Goal: Use online tool/utility: Utilize a website feature to perform a specific function

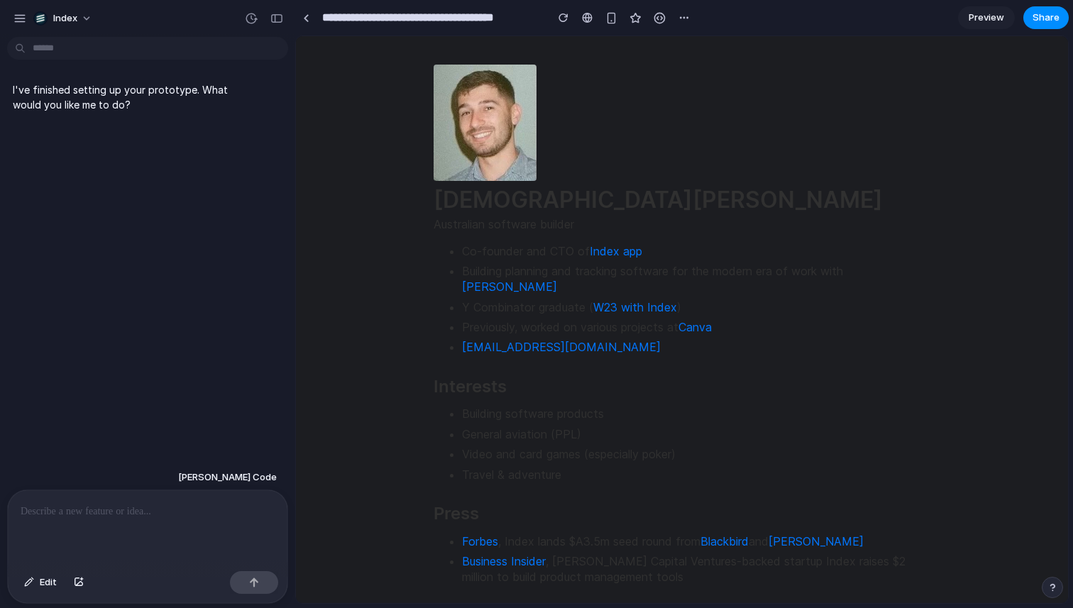
click at [354, 180] on html "Christian Iacullo Australian software builder Co-founder and CTO of Index app B…" at bounding box center [682, 610] width 772 height 1149
click at [298, 24] on link at bounding box center [305, 17] width 21 height 21
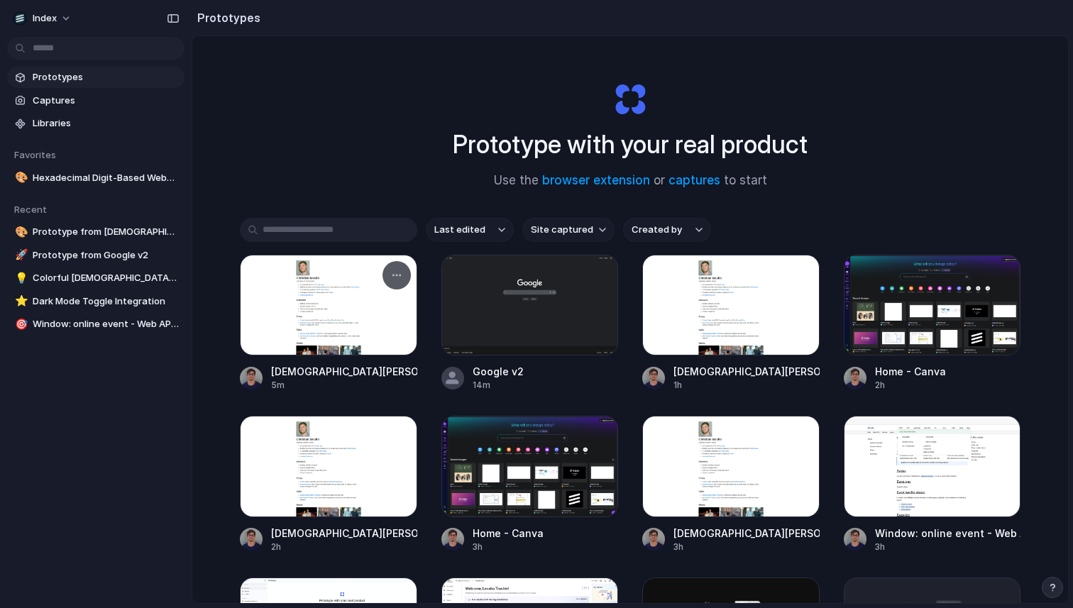
click at [337, 297] on div at bounding box center [328, 305] width 177 height 101
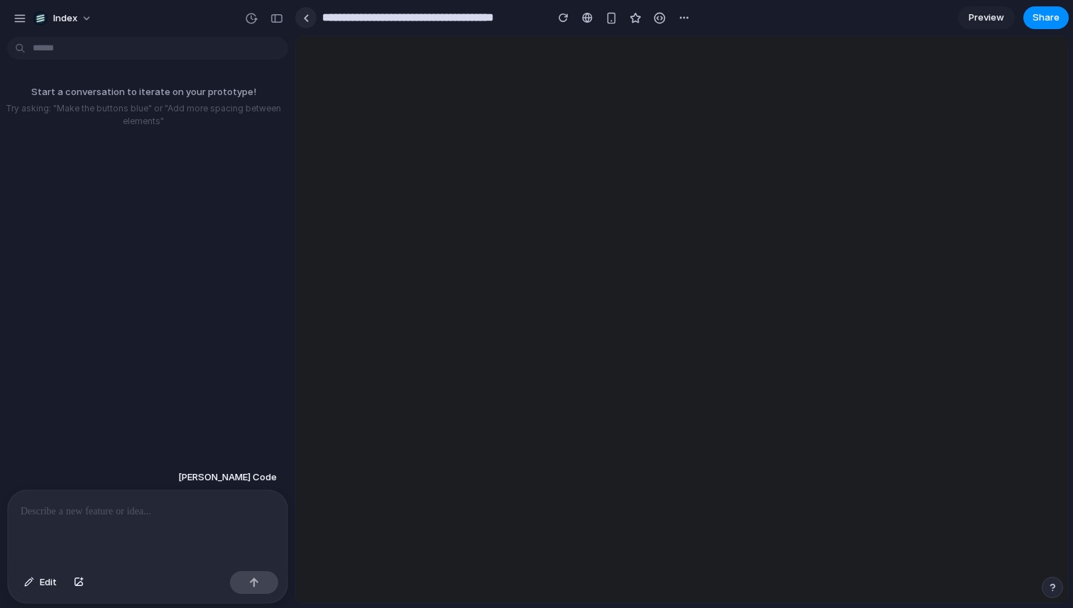
click at [310, 19] on link at bounding box center [305, 17] width 21 height 21
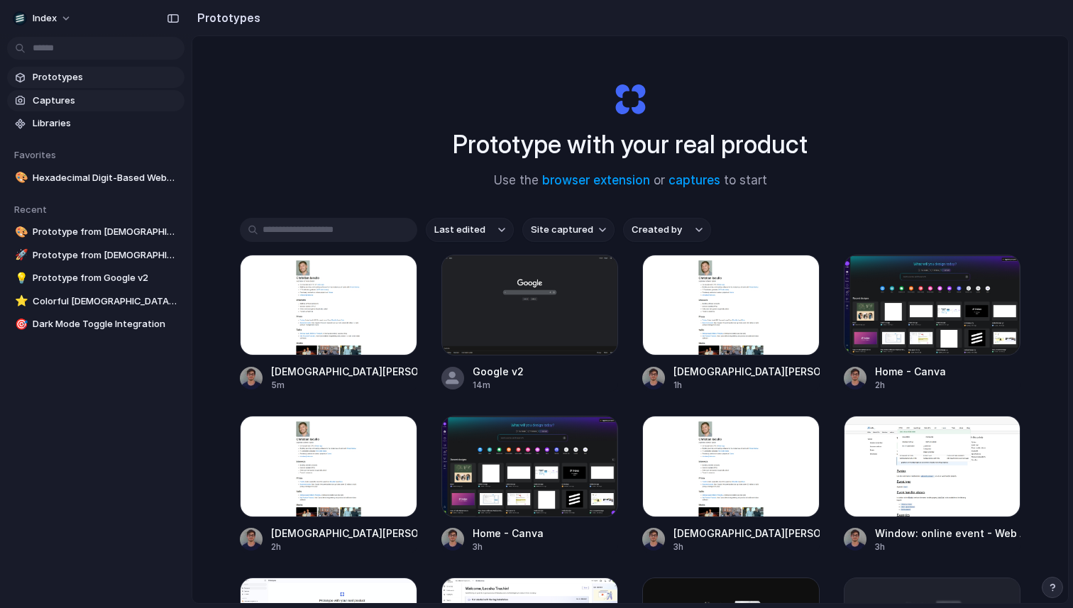
click at [84, 102] on span "Captures" at bounding box center [106, 101] width 146 height 14
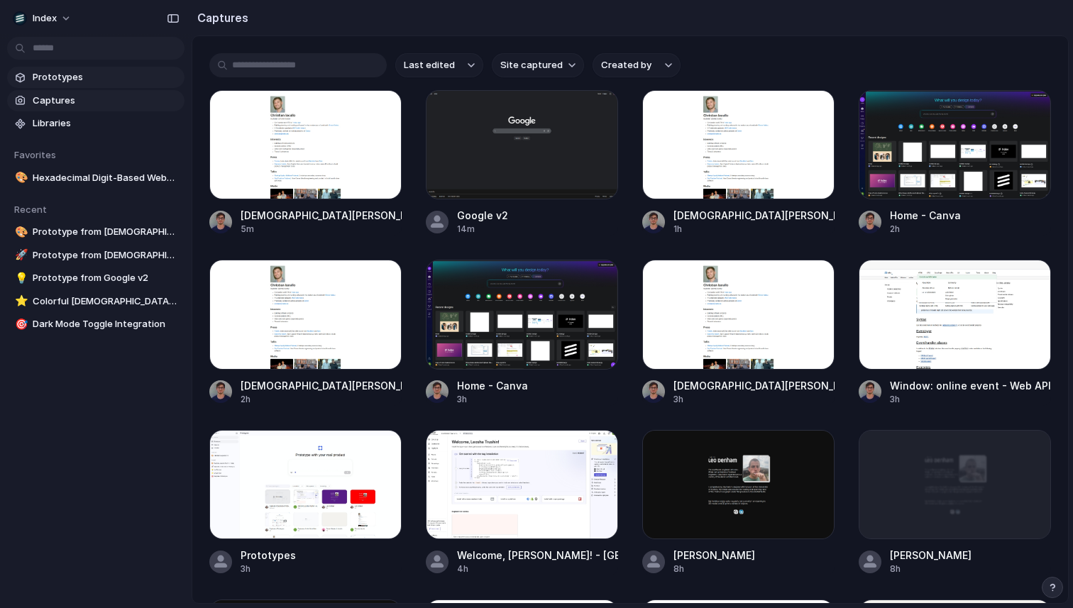
click at [81, 85] on link "Prototypes" at bounding box center [95, 77] width 177 height 21
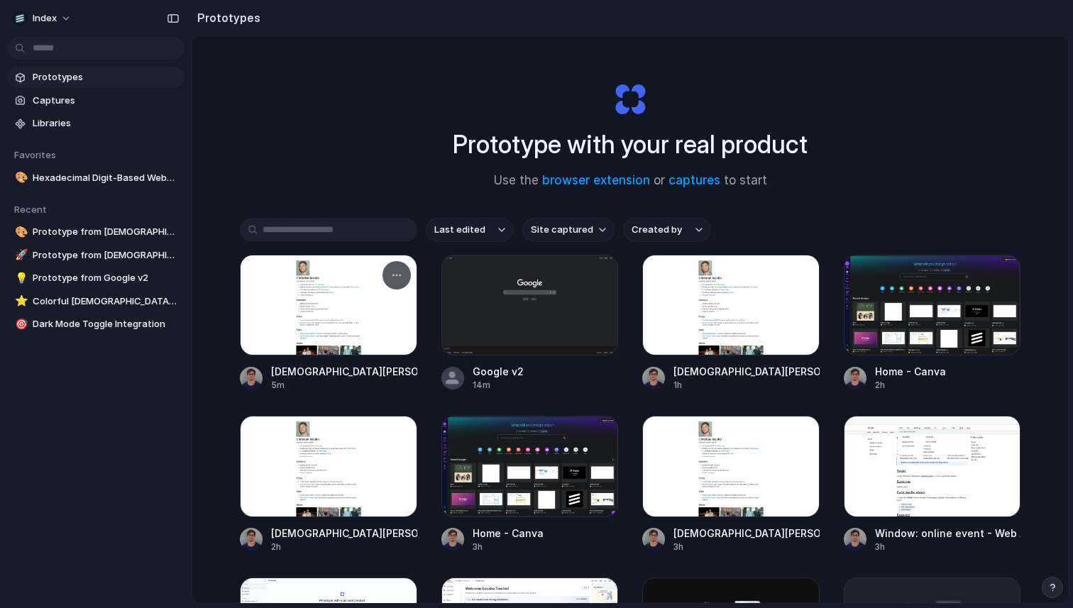
click at [329, 314] on div at bounding box center [328, 305] width 177 height 101
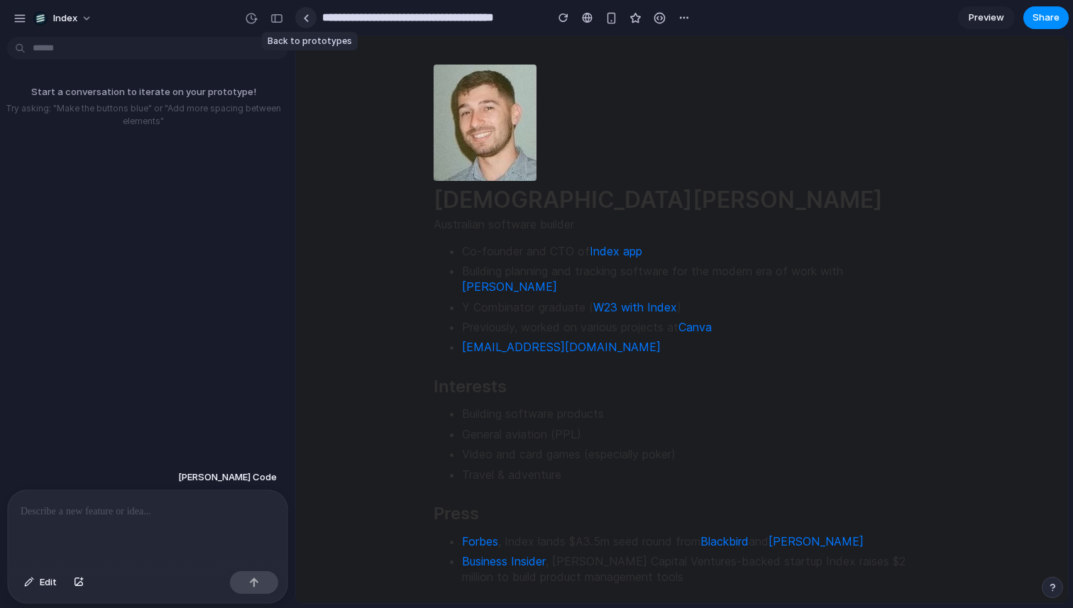
click at [307, 15] on div at bounding box center [306, 18] width 6 height 8
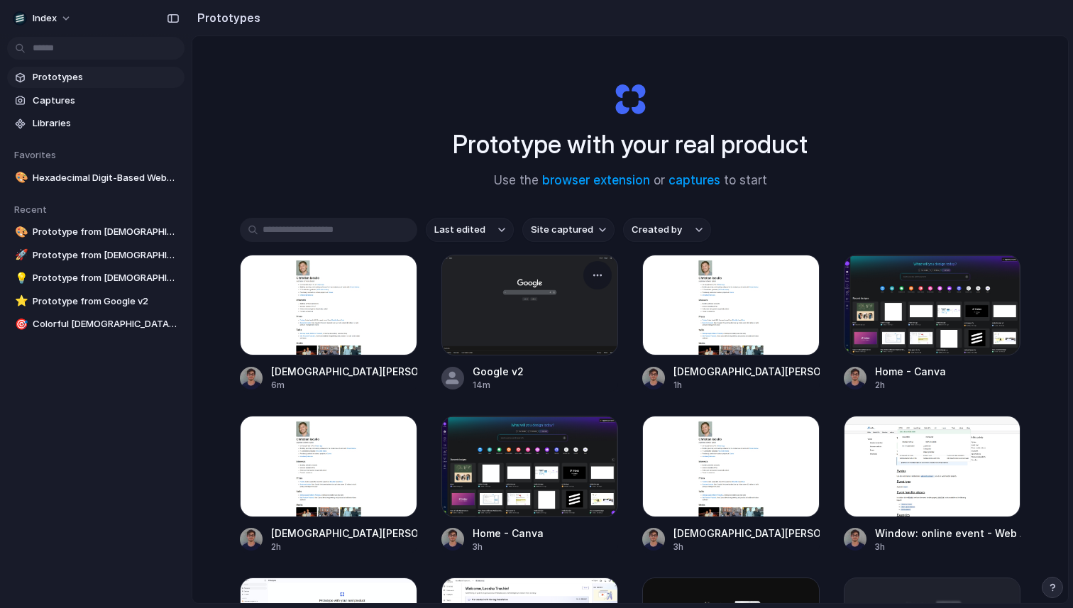
click at [486, 314] on div at bounding box center [530, 305] width 177 height 101
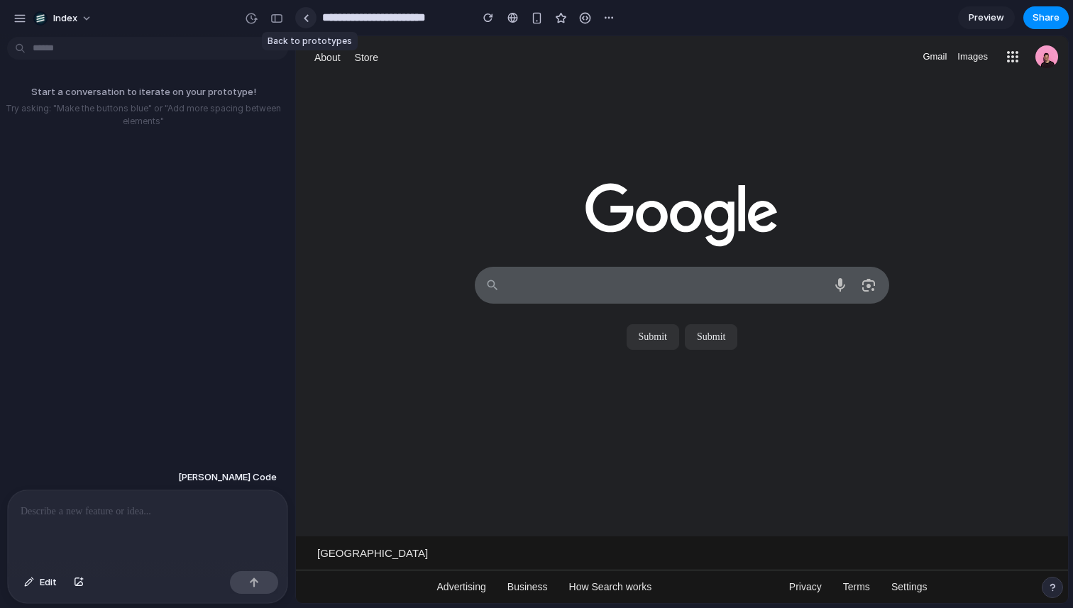
click at [305, 16] on div at bounding box center [306, 18] width 6 height 8
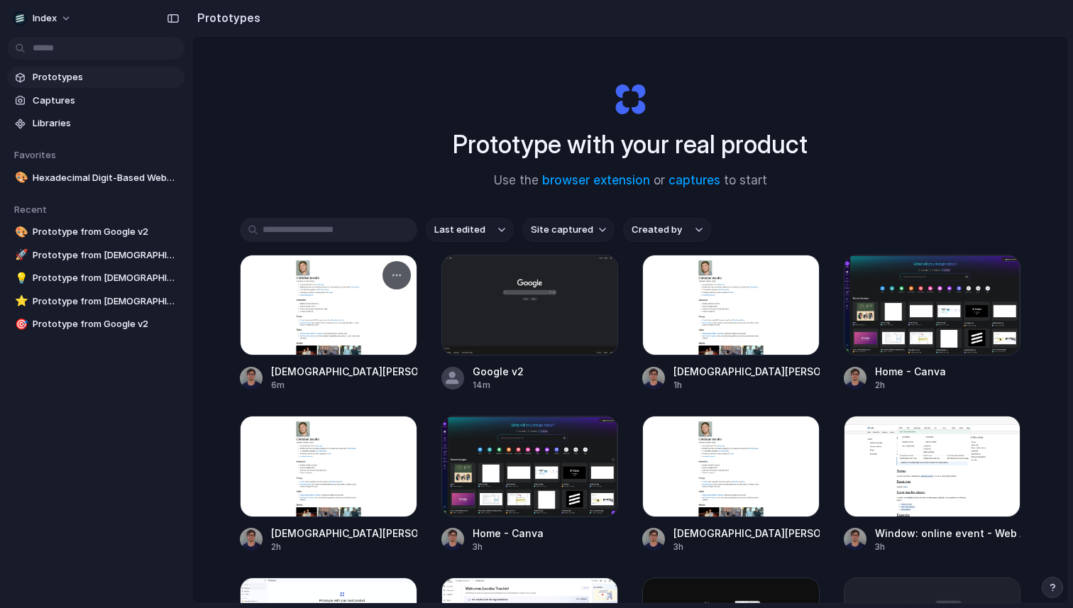
click at [295, 320] on div at bounding box center [328, 305] width 177 height 101
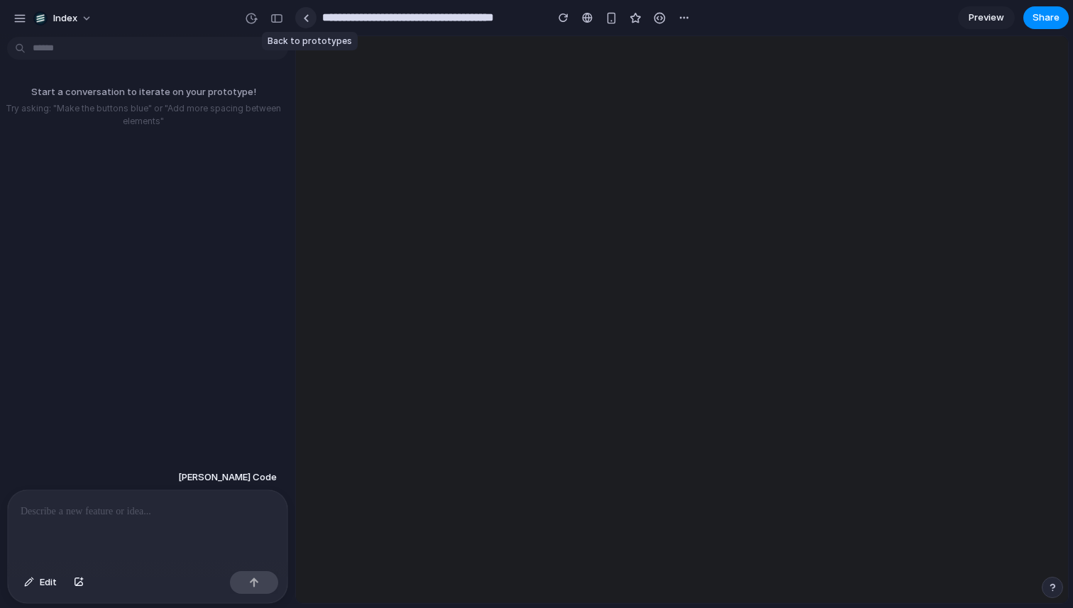
click at [303, 8] on link at bounding box center [305, 17] width 21 height 21
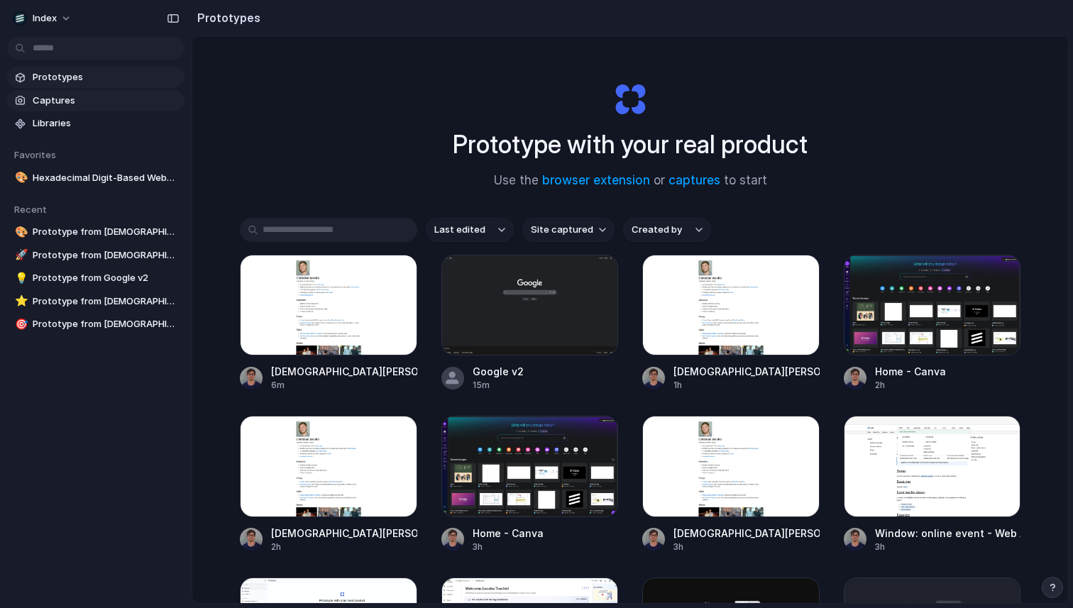
click at [23, 99] on div at bounding box center [20, 101] width 14 height 14
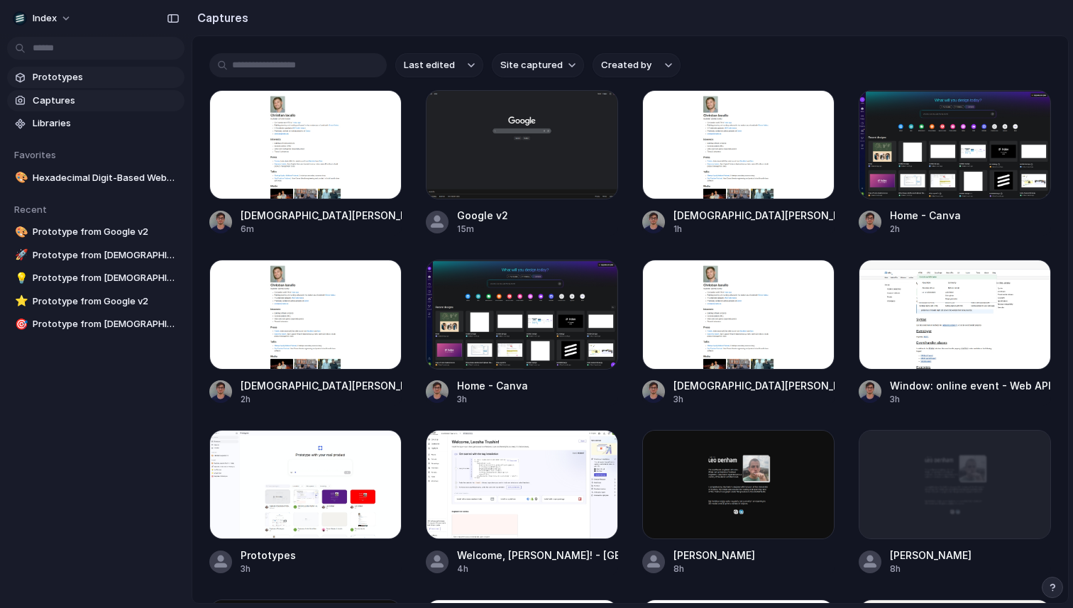
click at [58, 76] on span "Prototypes" at bounding box center [106, 77] width 146 height 14
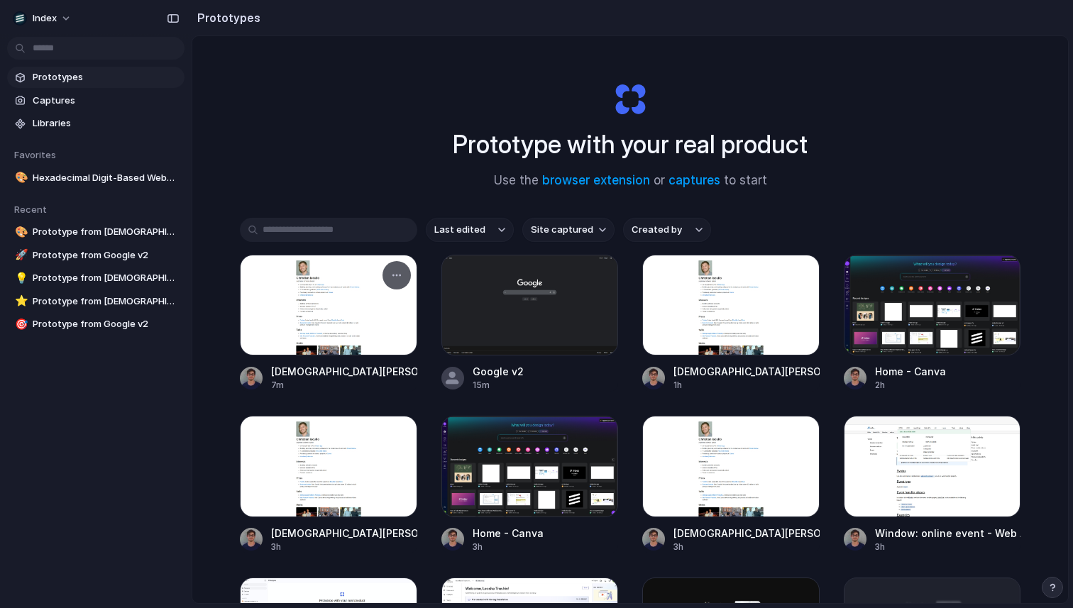
click at [283, 302] on div at bounding box center [328, 305] width 177 height 101
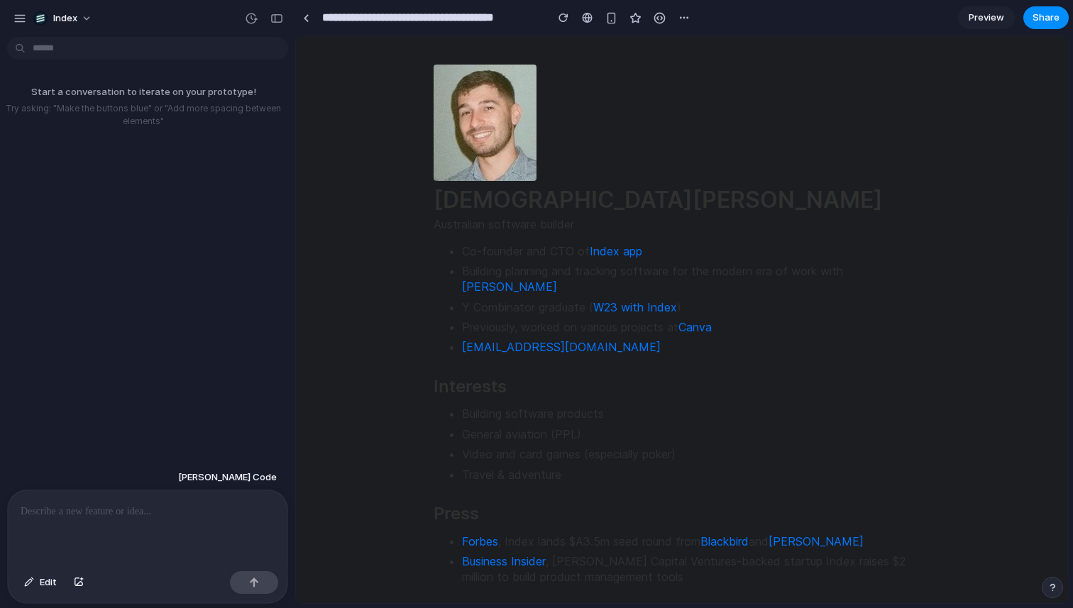
click at [295, 5] on div "**********" at bounding box center [495, 18] width 400 height 26
click at [304, 14] on div at bounding box center [306, 18] width 6 height 8
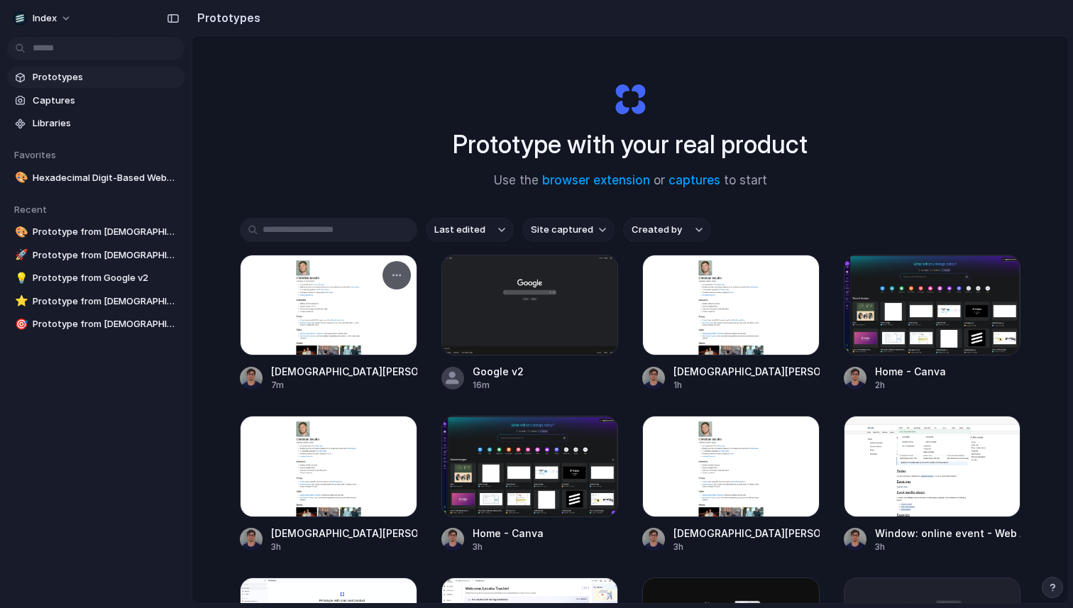
click at [319, 340] on div at bounding box center [328, 305] width 177 height 101
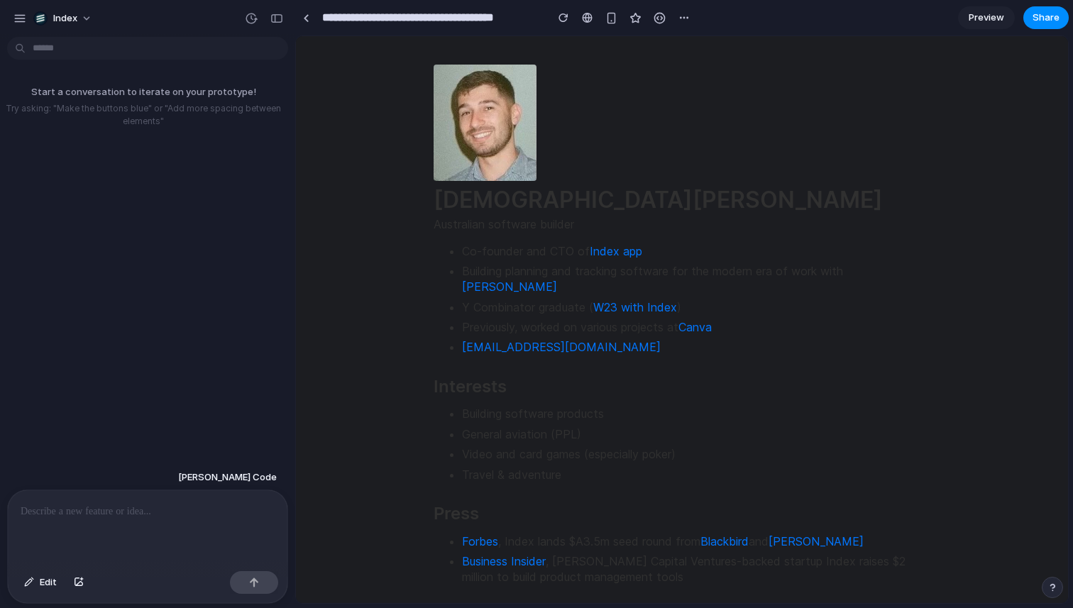
click at [134, 493] on div at bounding box center [148, 528] width 280 height 75
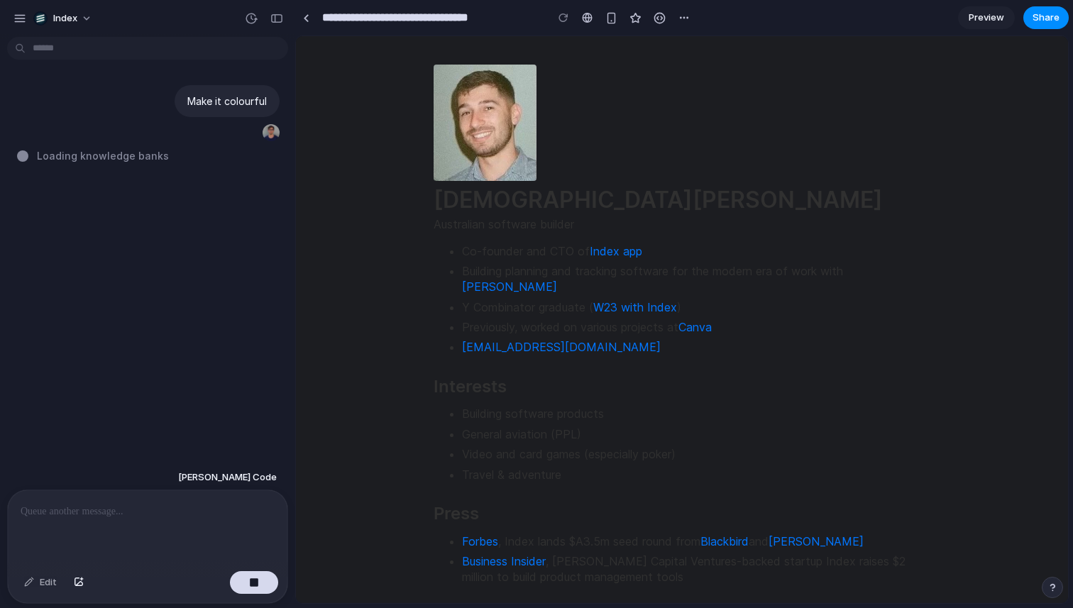
type input "**********"
click at [307, 18] on div at bounding box center [306, 18] width 6 height 8
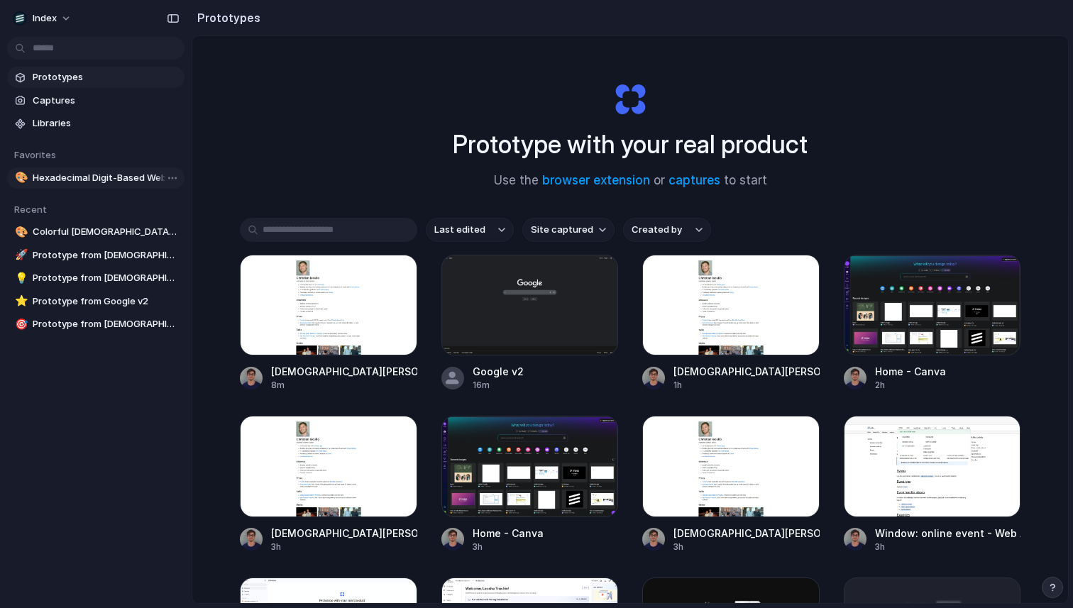
click at [70, 179] on span "Hexadecimal Digit-Based Website Demo" at bounding box center [106, 178] width 146 height 14
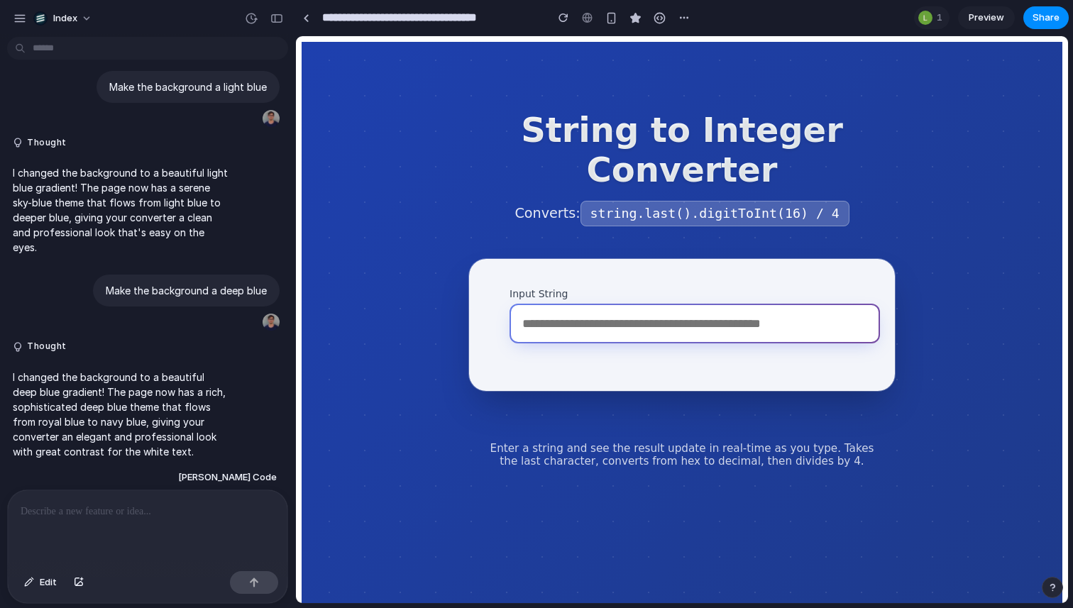
click at [591, 314] on input "Input String" at bounding box center [695, 324] width 371 height 40
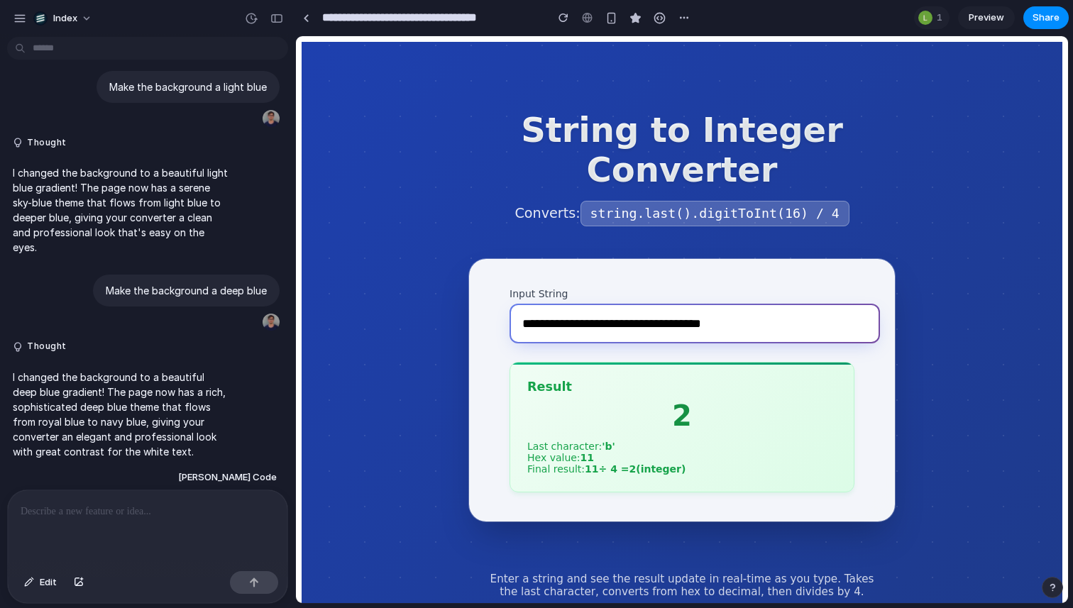
type input "**********"
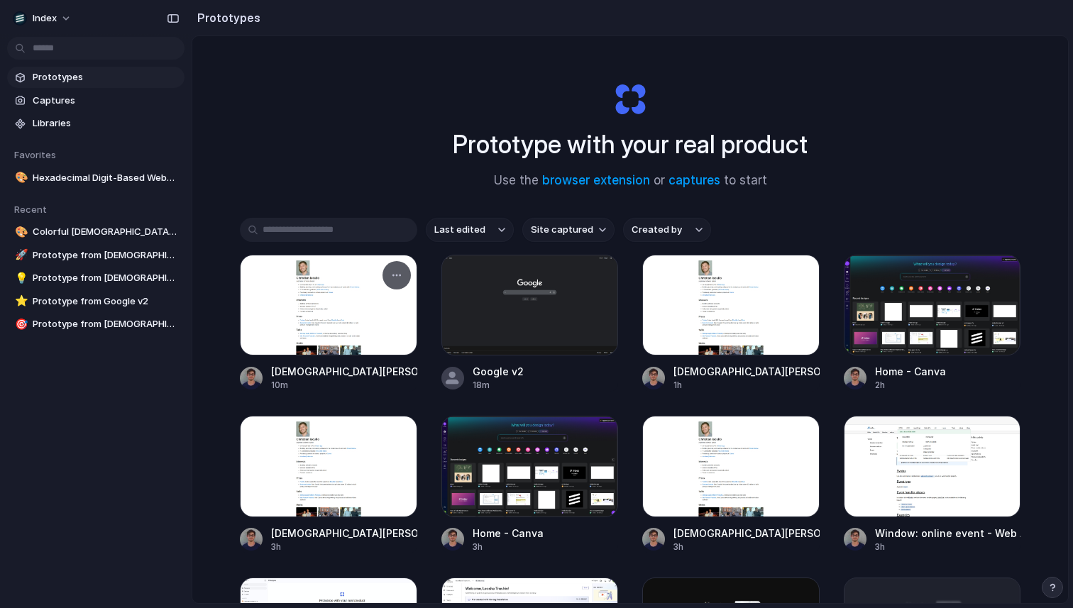
click at [306, 344] on div at bounding box center [328, 305] width 177 height 101
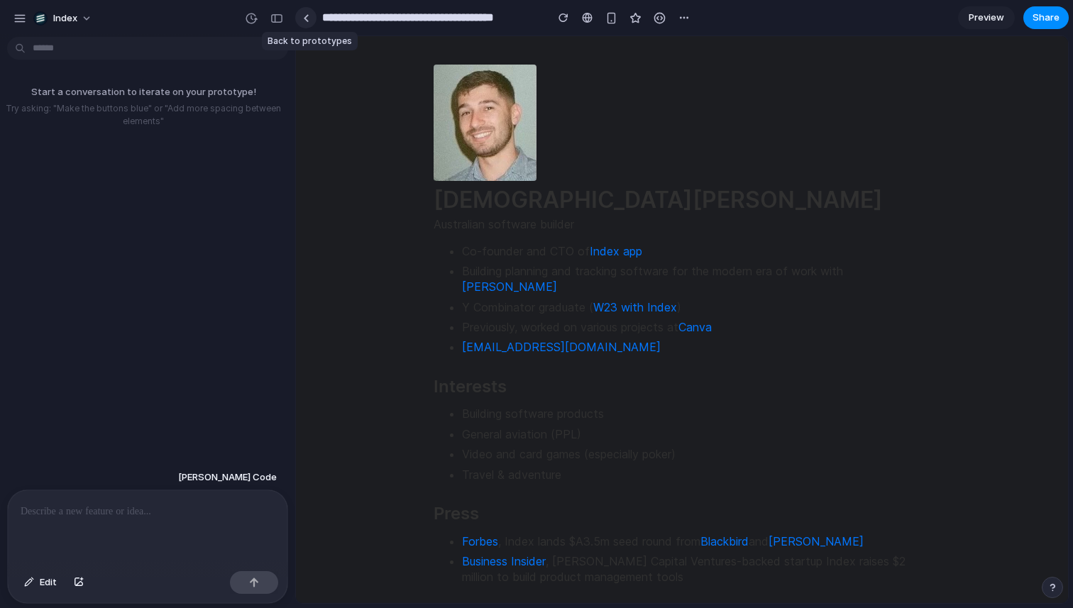
click at [301, 13] on link at bounding box center [305, 17] width 21 height 21
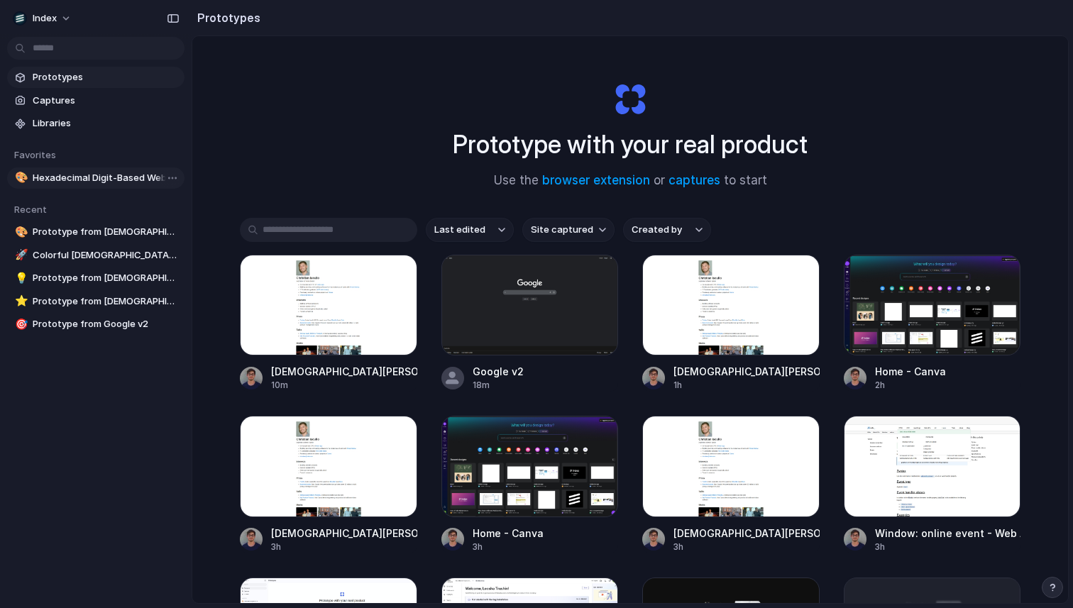
click at [65, 179] on span "Hexadecimal Digit-Based Website Demo" at bounding box center [106, 178] width 146 height 14
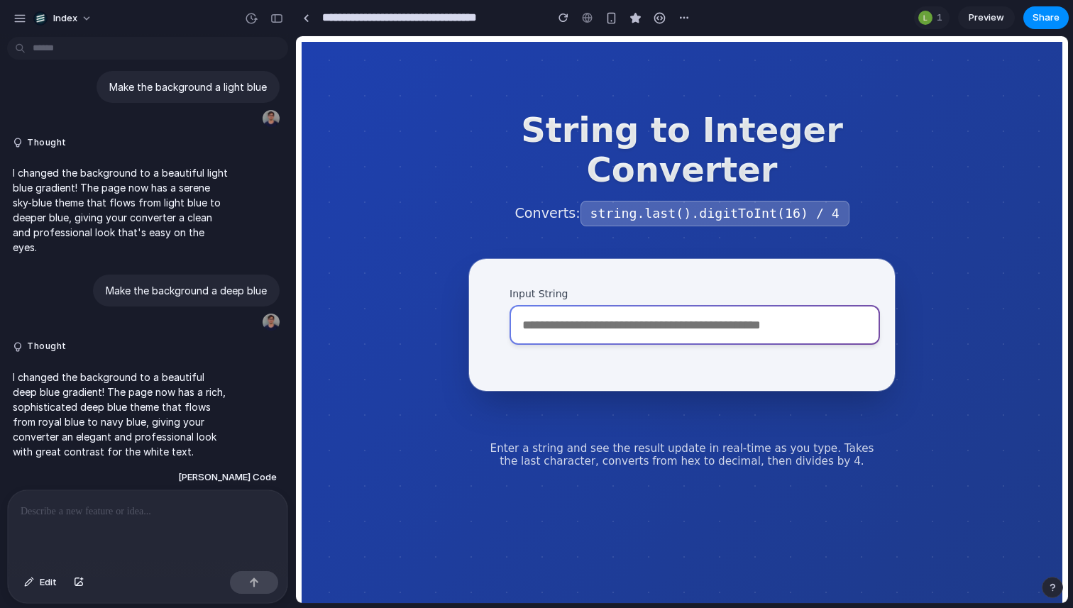
click at [584, 326] on input "Input String" at bounding box center [695, 325] width 371 height 40
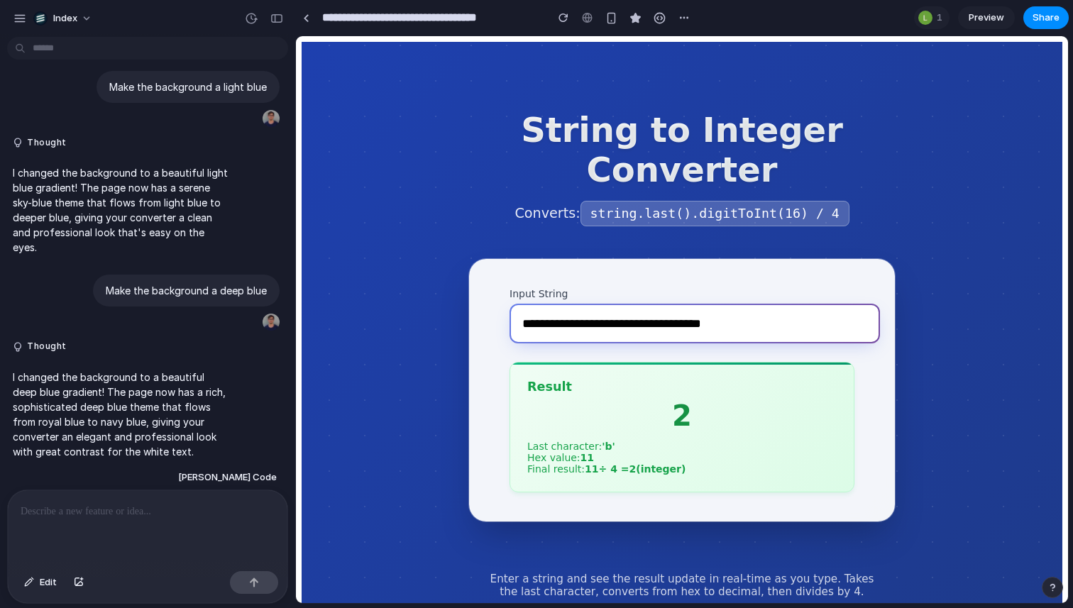
click at [576, 334] on input "**********" at bounding box center [695, 324] width 371 height 40
paste input "text"
type input "**********"
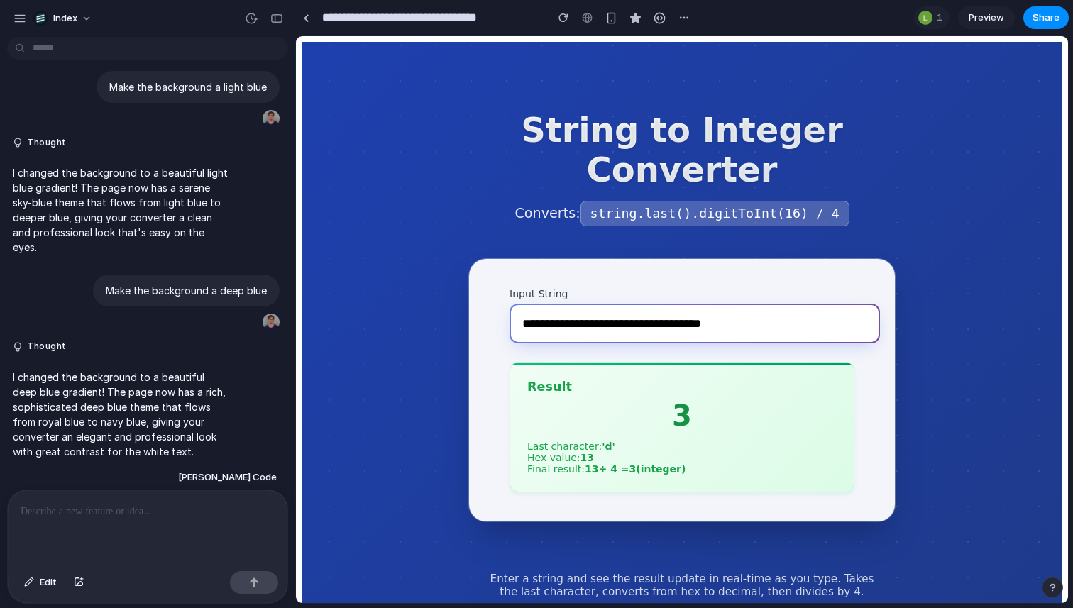
click at [327, 16] on input "**********" at bounding box center [430, 18] width 222 height 26
click at [301, 16] on link at bounding box center [305, 17] width 21 height 21
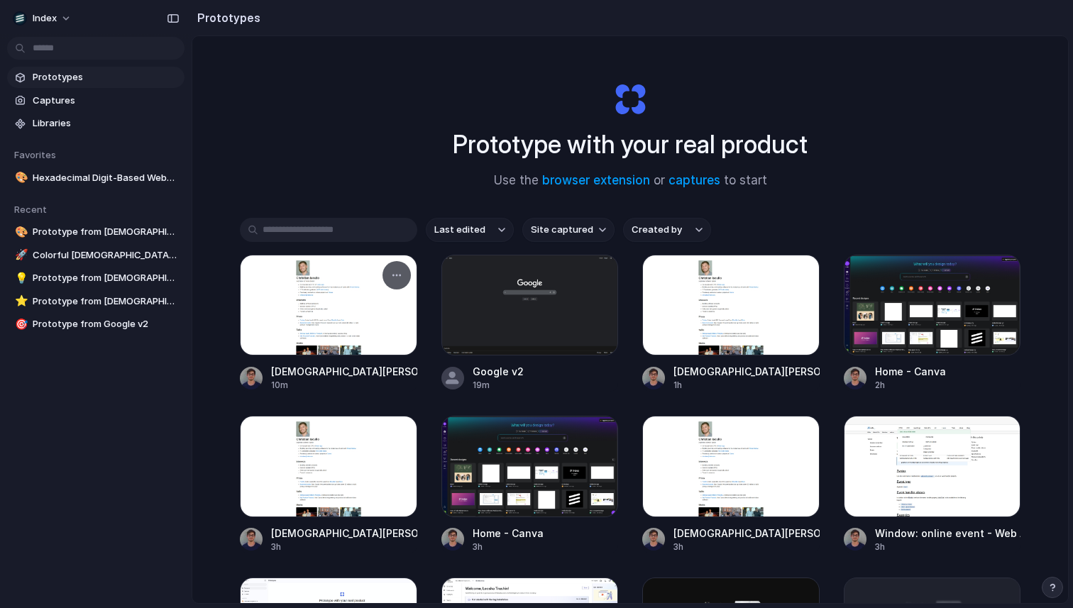
click at [312, 297] on div at bounding box center [328, 305] width 177 height 101
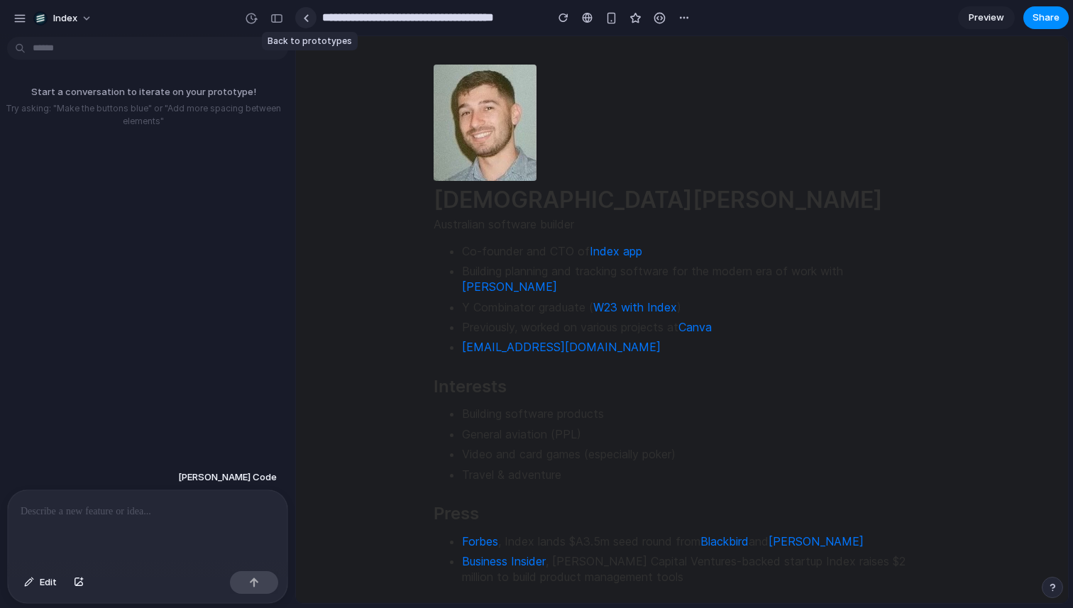
click at [302, 18] on link at bounding box center [305, 17] width 21 height 21
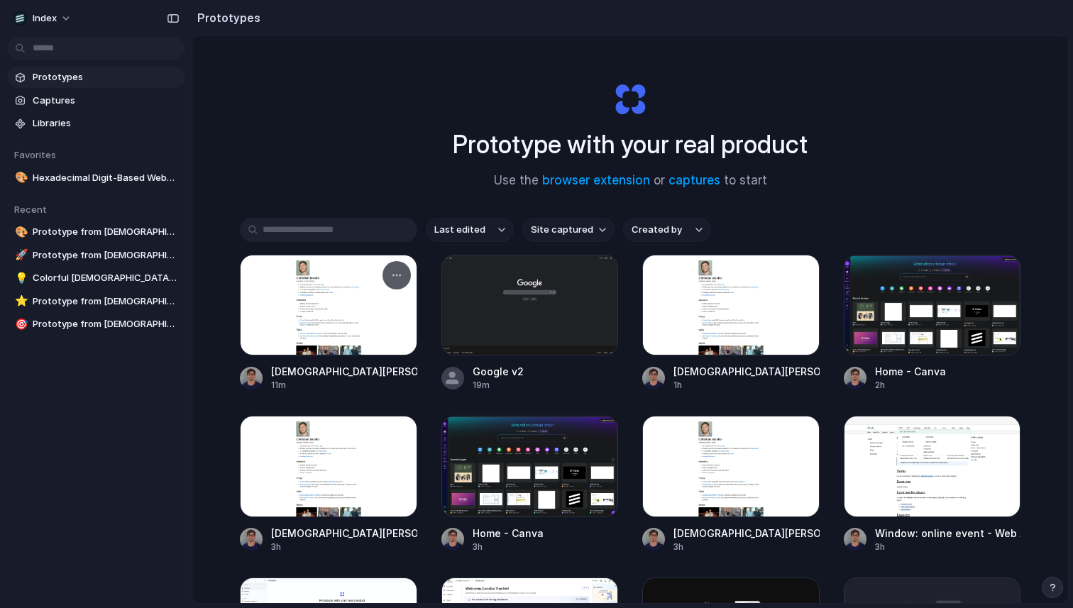
click at [334, 321] on div at bounding box center [328, 305] width 177 height 101
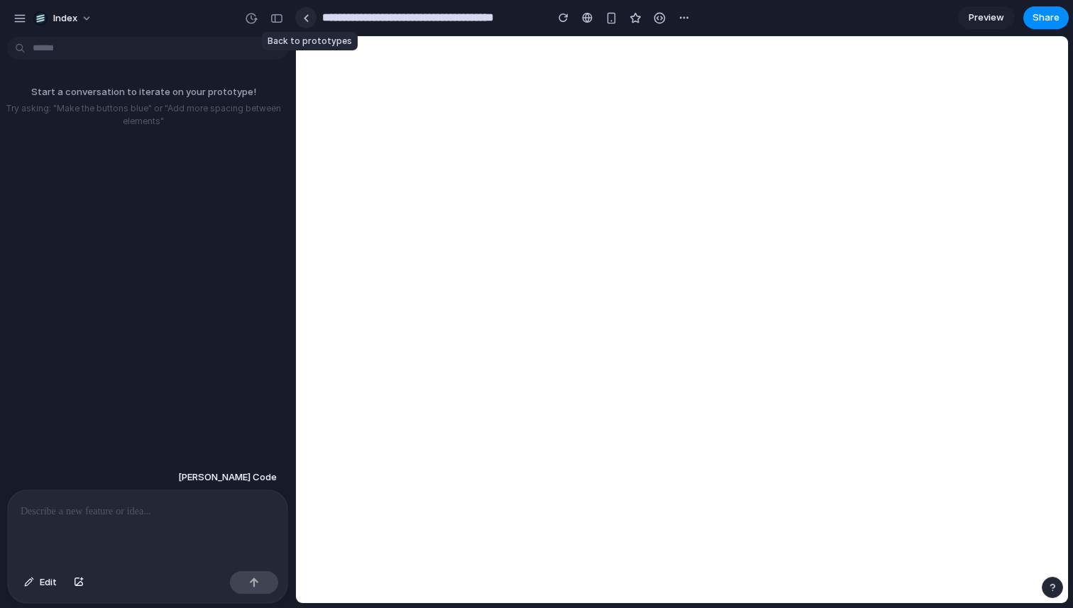
click at [302, 16] on link at bounding box center [305, 17] width 21 height 21
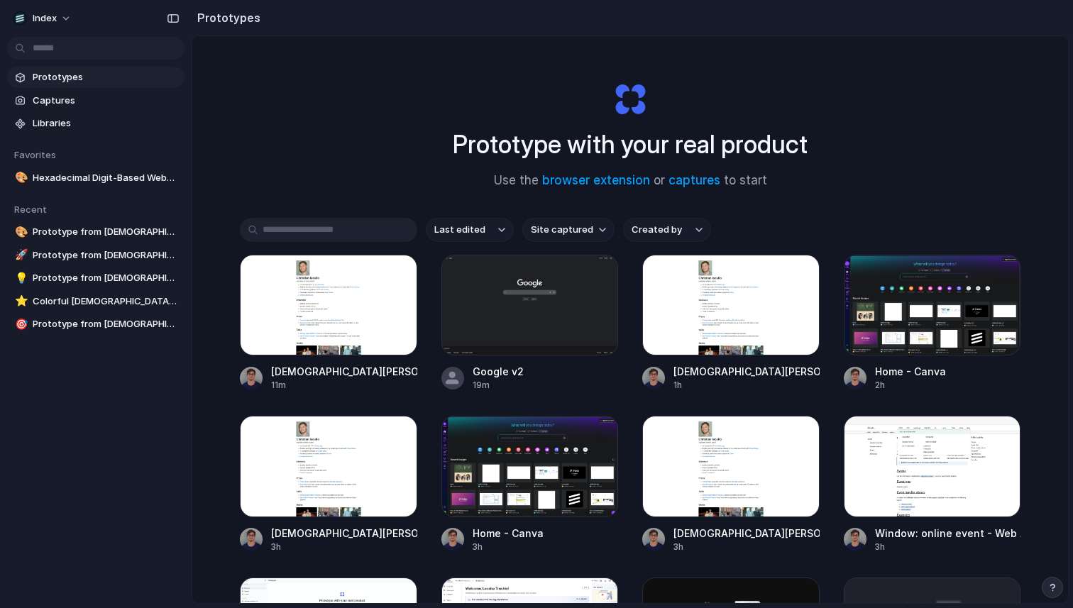
click at [461, 233] on span "Last edited" at bounding box center [459, 230] width 51 height 14
click at [459, 284] on span "Last created" at bounding box center [461, 286] width 58 height 14
click at [377, 158] on div "Prototype with your real product Use the browser extension or captures to start" at bounding box center [630, 129] width 568 height 153
click at [103, 171] on span "Hexadecimal Digit-Based Website Demo" at bounding box center [106, 178] width 146 height 14
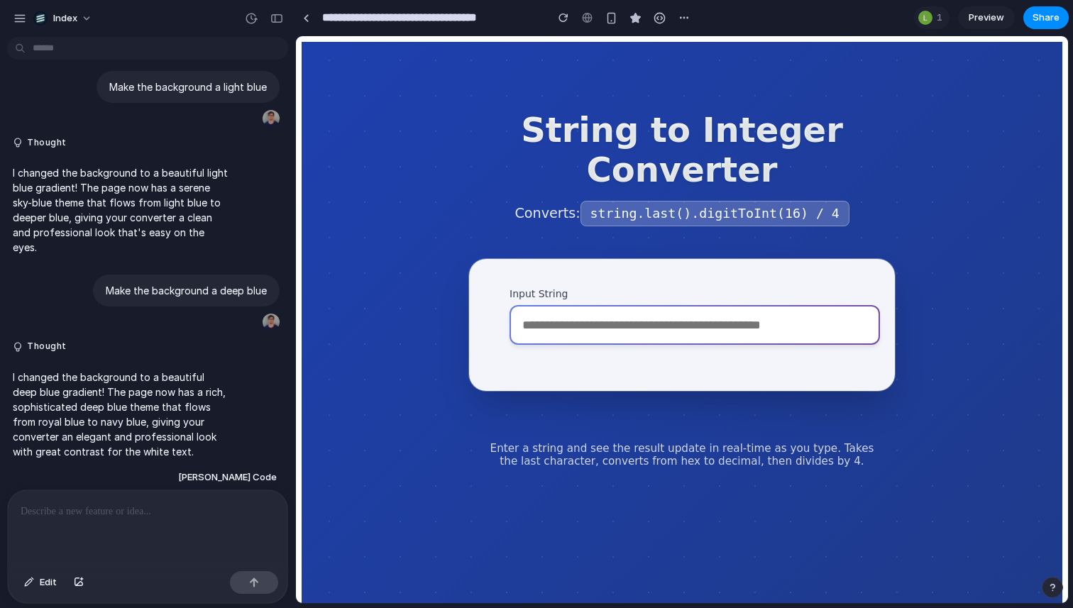
click at [623, 339] on input "Input String" at bounding box center [695, 325] width 371 height 40
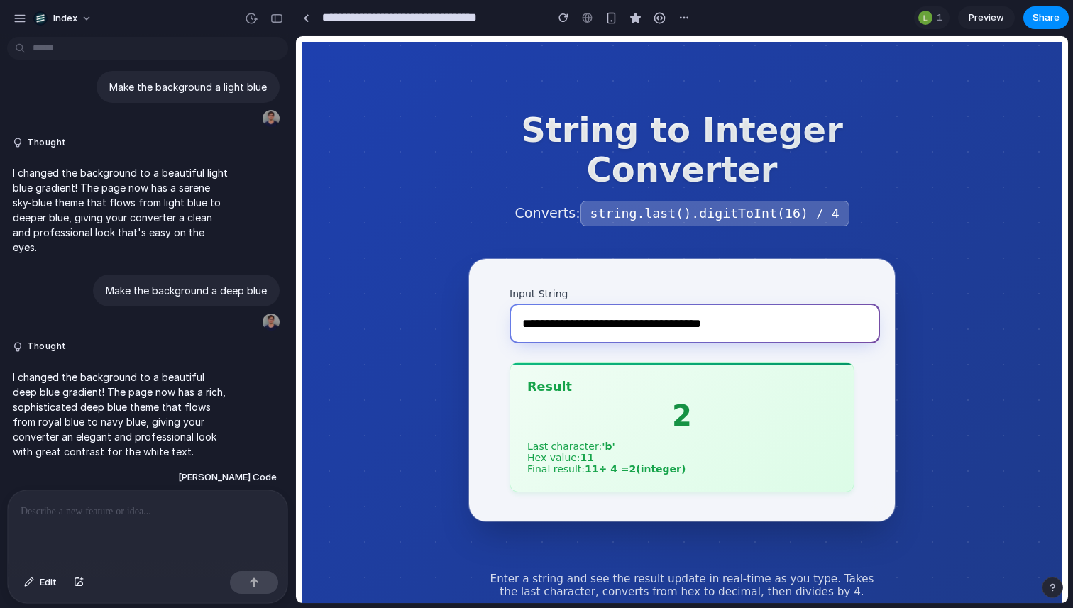
type input "**********"
click at [315, 21] on link at bounding box center [305, 17] width 21 height 21
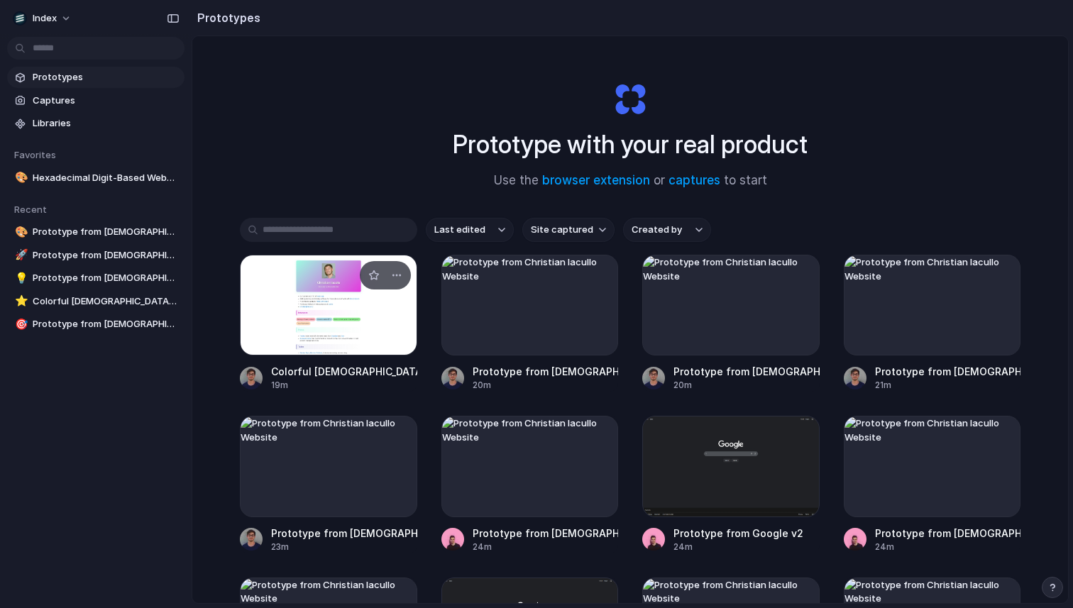
click at [306, 267] on div at bounding box center [328, 305] width 177 height 101
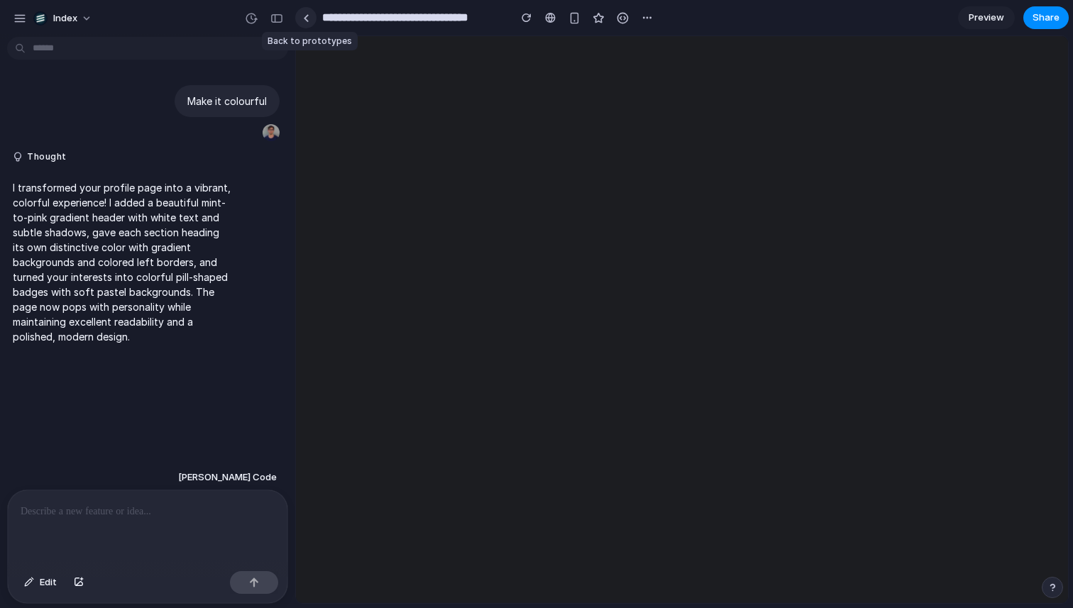
click at [307, 23] on link at bounding box center [305, 17] width 21 height 21
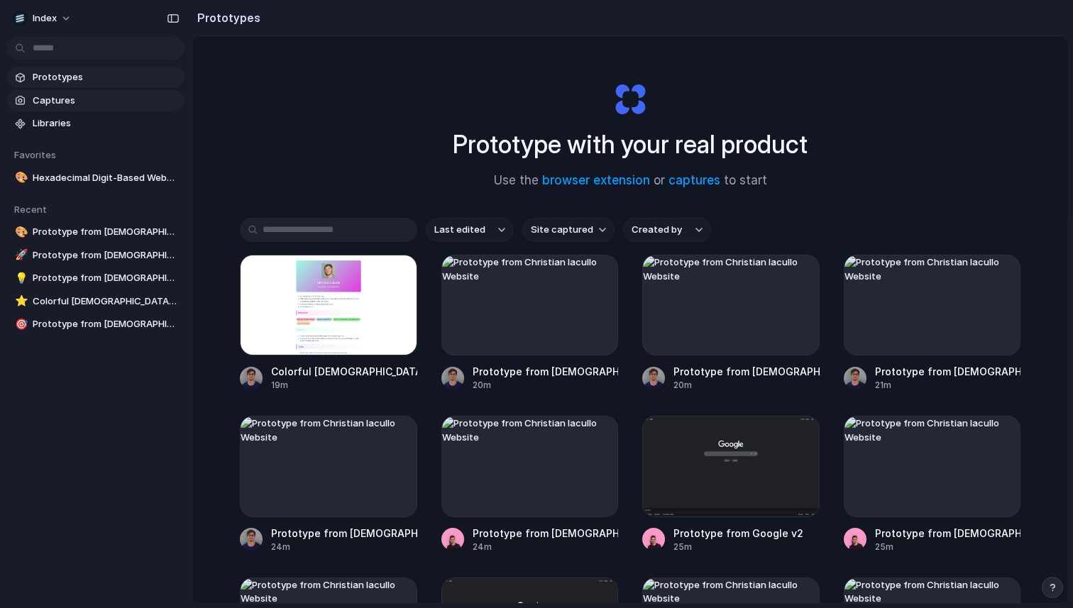
click at [80, 95] on span "Captures" at bounding box center [106, 101] width 146 height 14
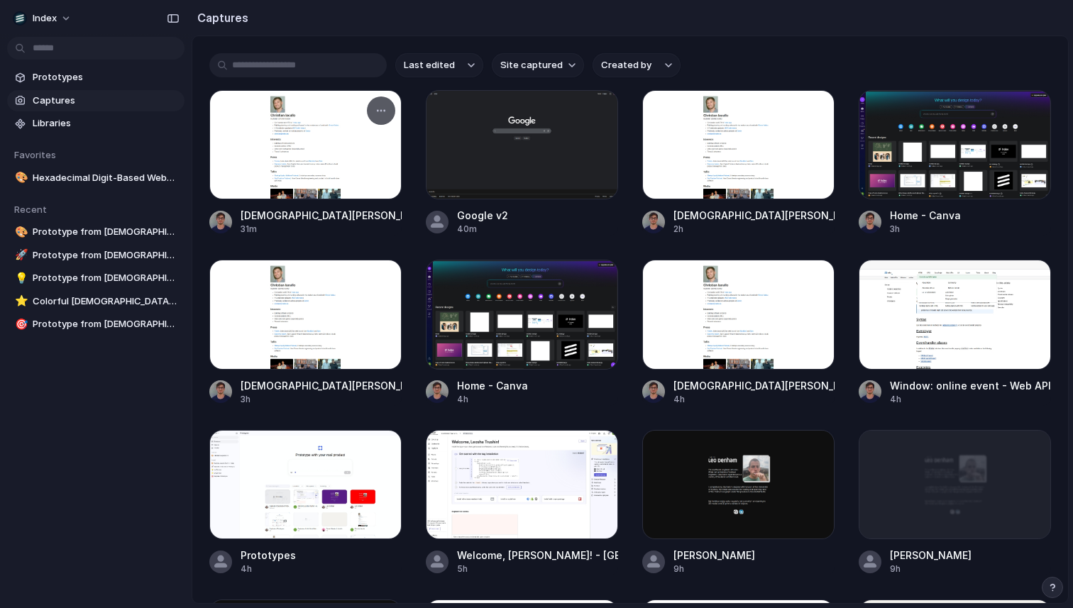
click at [247, 167] on div at bounding box center [305, 144] width 192 height 109
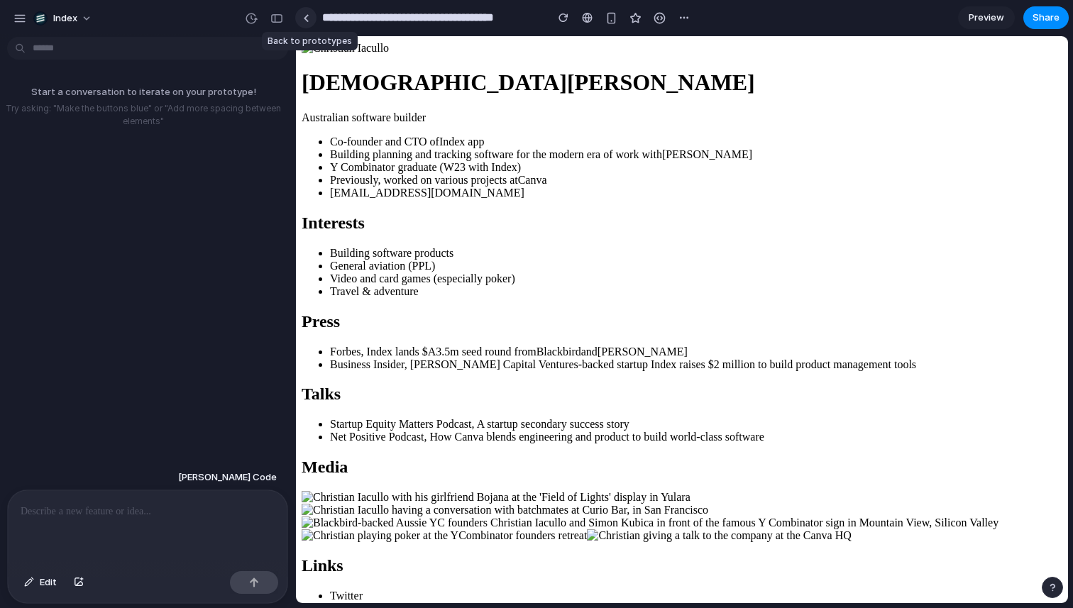
click at [309, 20] on div at bounding box center [306, 18] width 6 height 8
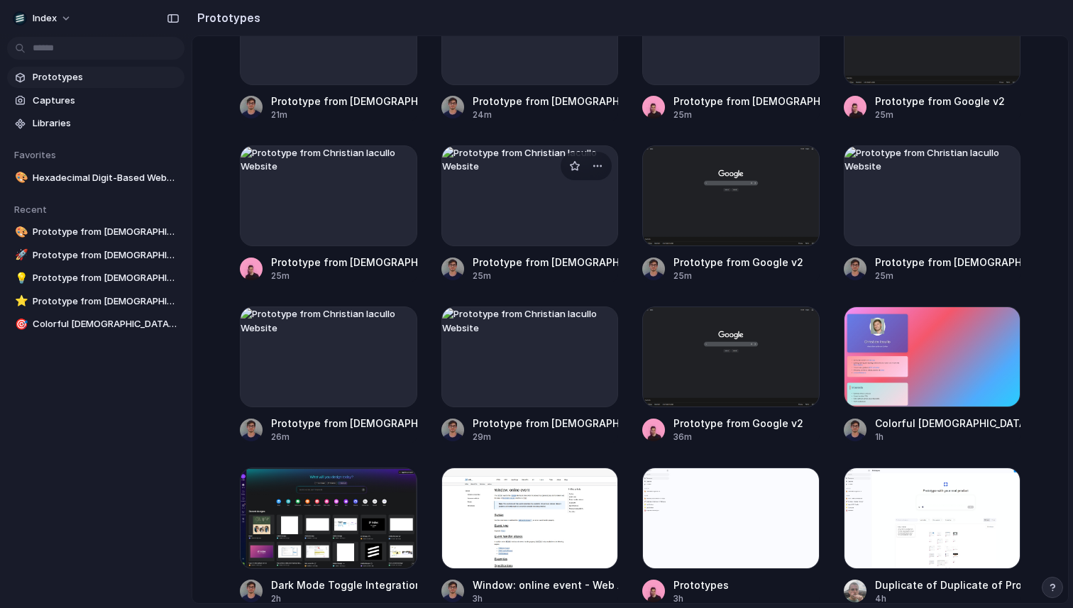
scroll to position [446, 0]
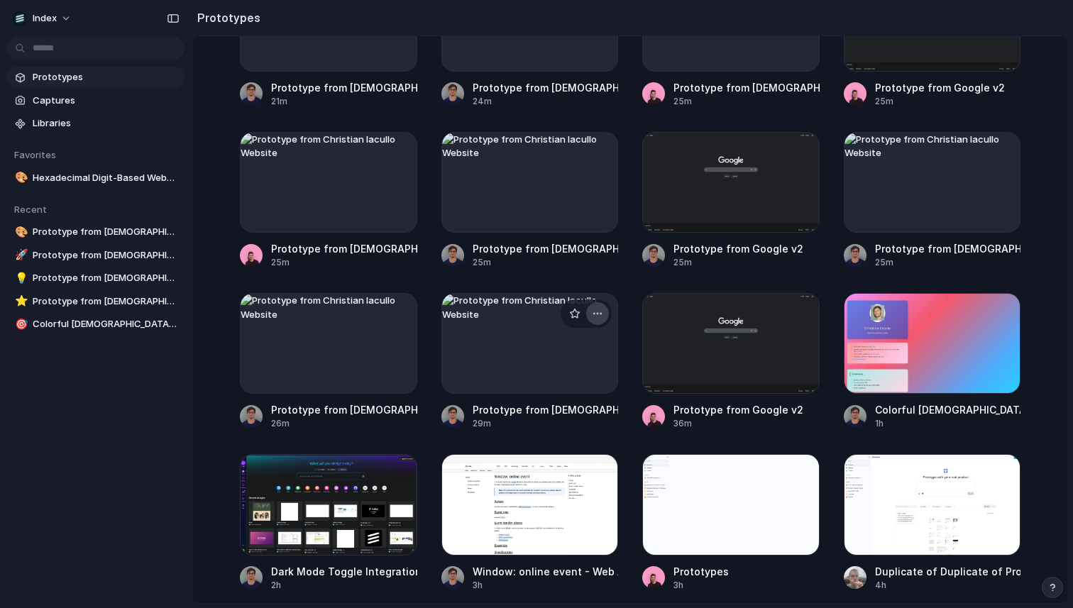
click at [596, 316] on div "button" at bounding box center [597, 313] width 11 height 11
click at [565, 410] on li "Delete" at bounding box center [554, 414] width 101 height 23
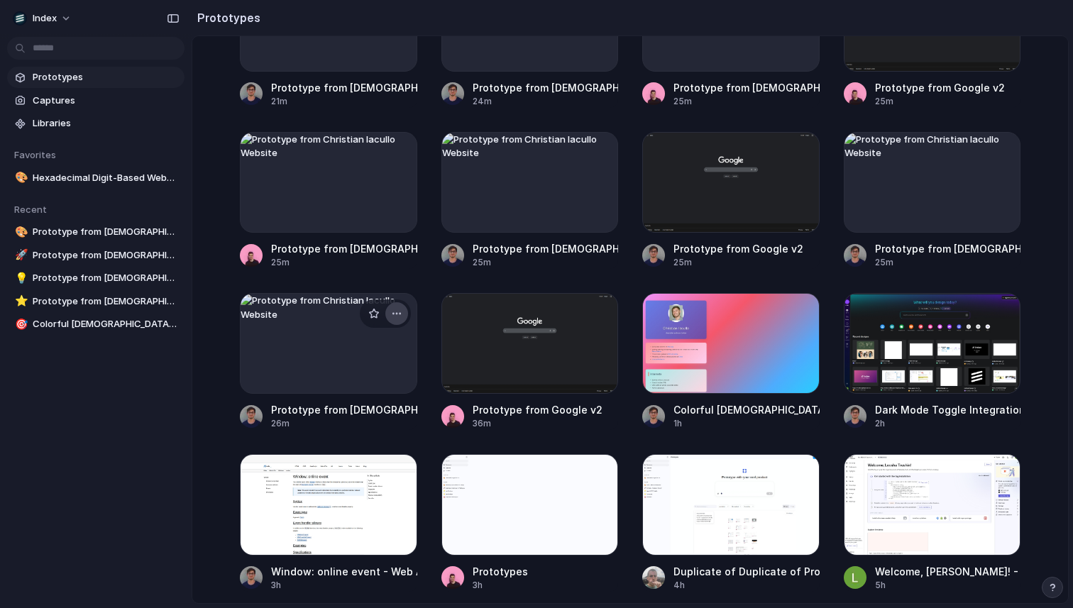
click at [394, 310] on div "button" at bounding box center [396, 313] width 11 height 11
click at [366, 413] on li "Delete" at bounding box center [353, 414] width 101 height 23
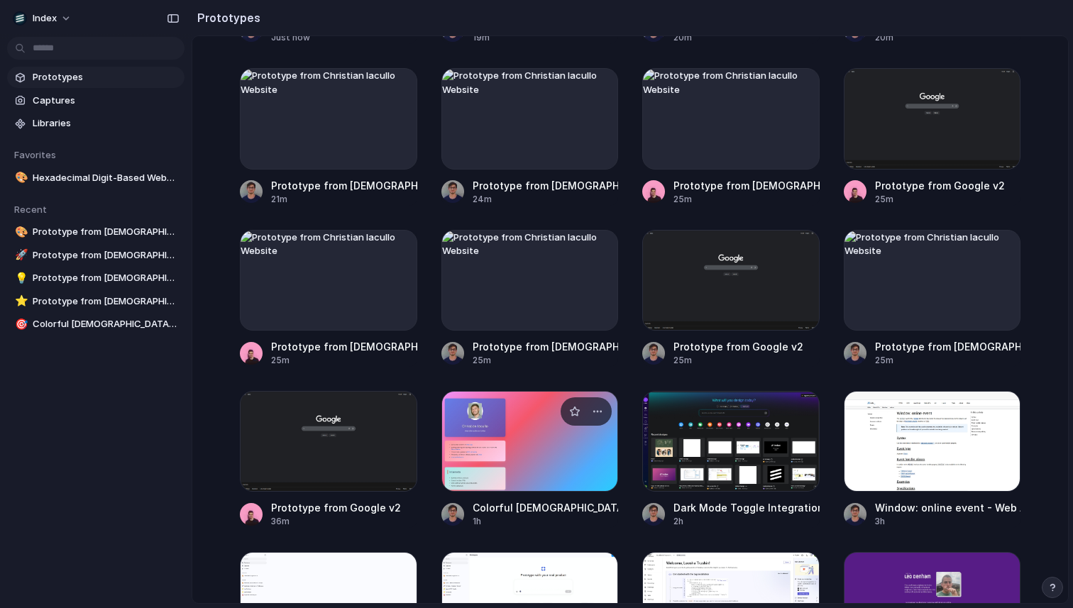
scroll to position [340, 0]
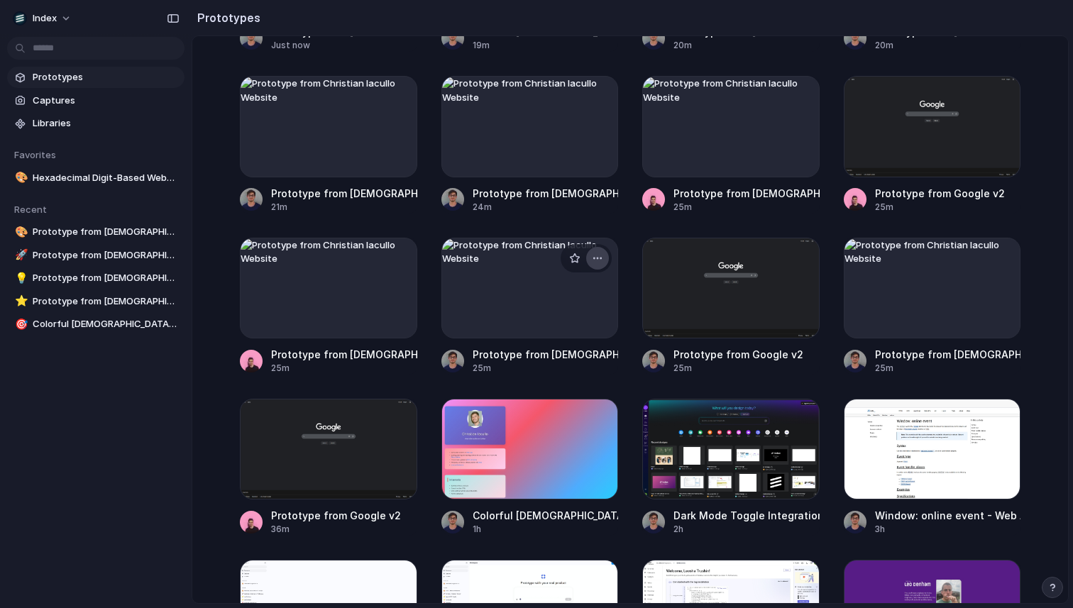
click at [598, 258] on div "button" at bounding box center [597, 258] width 11 height 11
click at [540, 362] on span "Delete" at bounding box center [541, 358] width 30 height 14
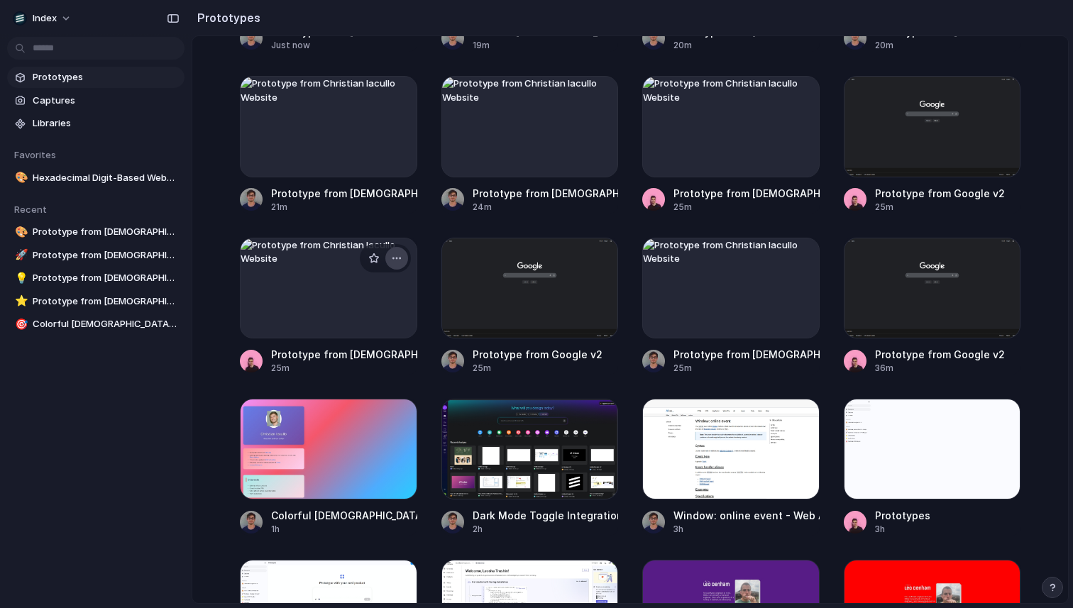
click at [400, 256] on button "button" at bounding box center [397, 258] width 23 height 23
click at [366, 361] on li "Delete" at bounding box center [353, 358] width 101 height 23
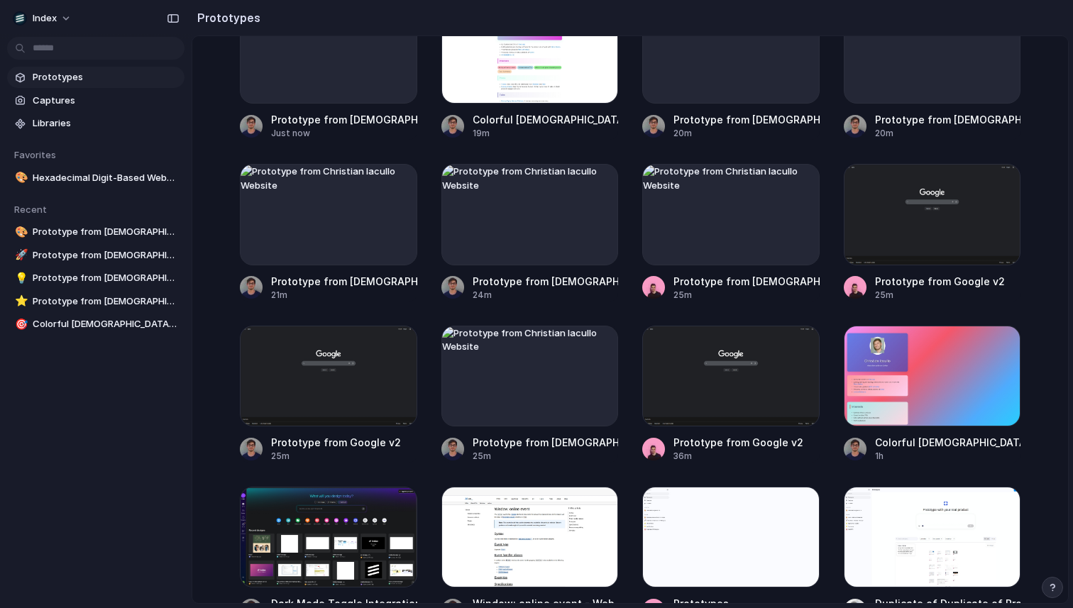
scroll to position [248, 0]
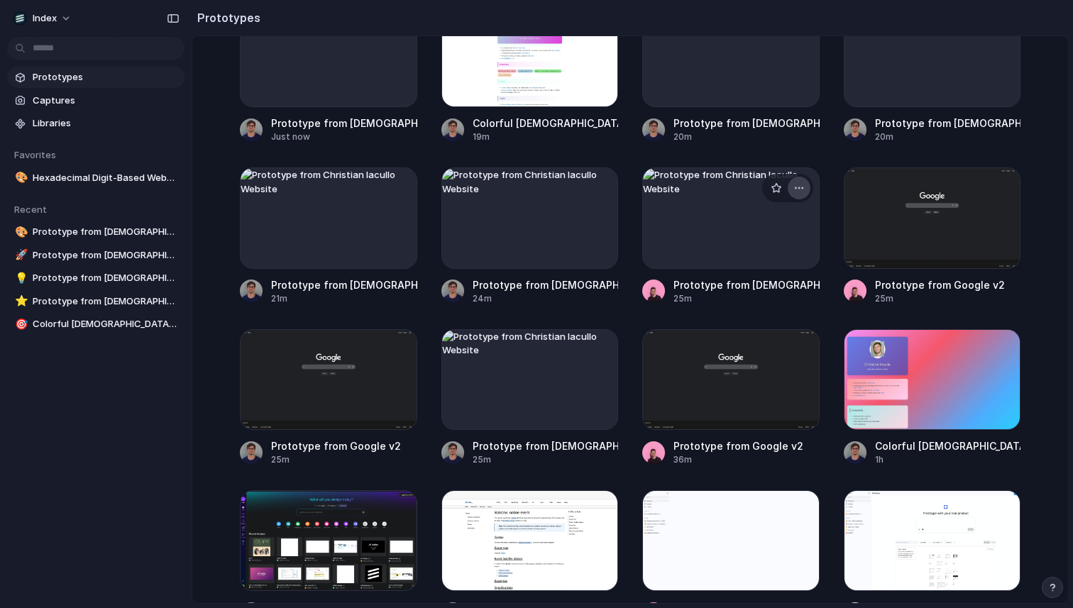
click at [794, 190] on div "button" at bounding box center [799, 187] width 11 height 11
click at [720, 294] on div "Delete" at bounding box center [734, 289] width 46 height 14
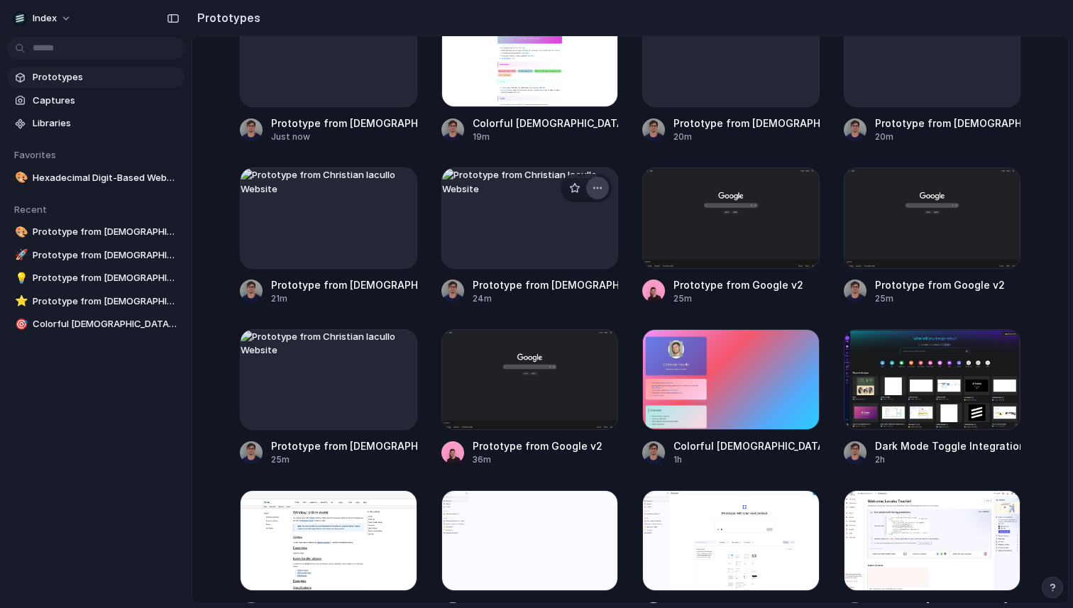
click at [600, 187] on div "button" at bounding box center [597, 187] width 11 height 11
click at [535, 292] on span "Delete" at bounding box center [541, 289] width 30 height 14
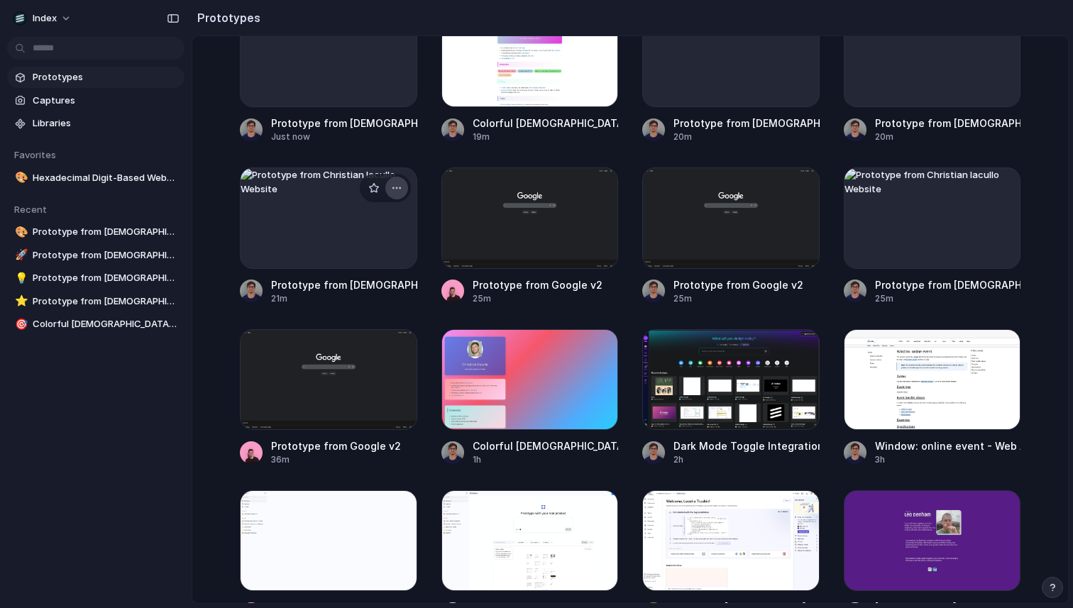
click at [400, 187] on button "button" at bounding box center [397, 188] width 23 height 23
click at [379, 288] on li "Delete" at bounding box center [353, 289] width 101 height 23
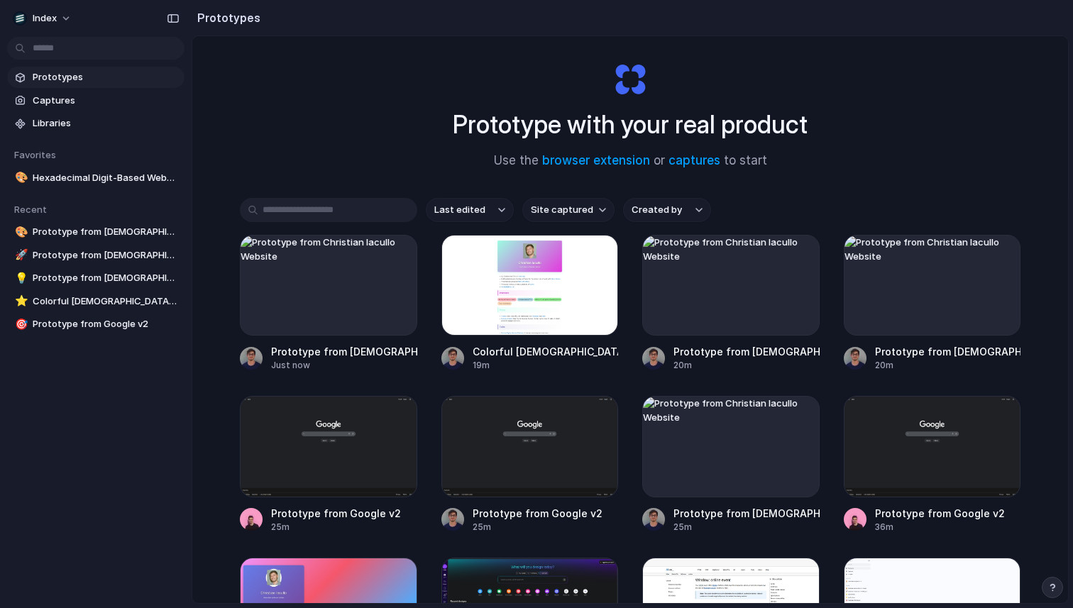
scroll to position [11, 0]
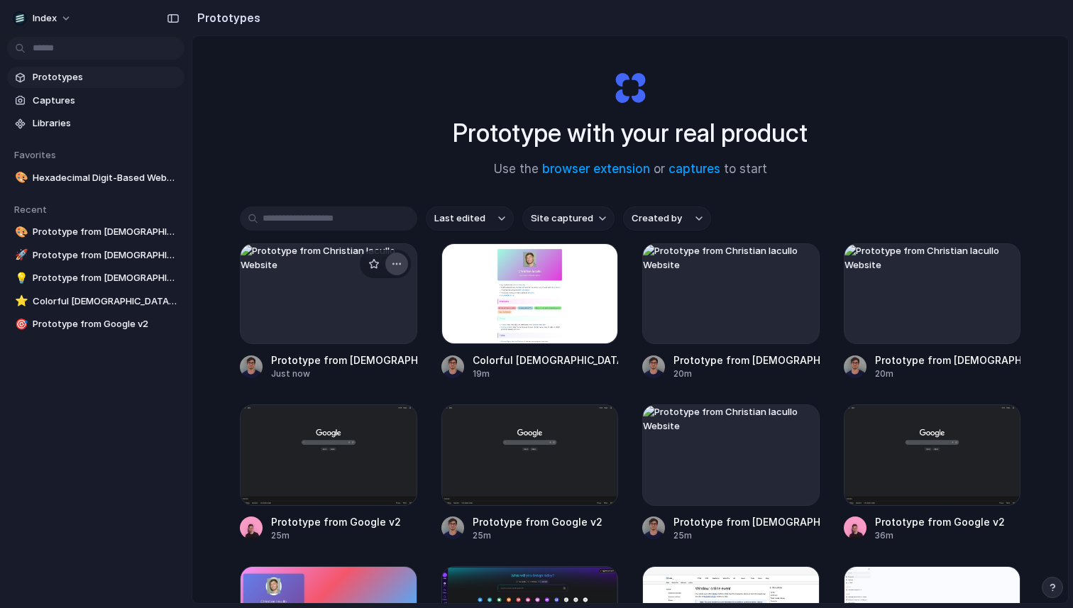
click at [393, 266] on div "button" at bounding box center [396, 263] width 11 height 11
click at [375, 360] on li "Delete" at bounding box center [353, 365] width 101 height 23
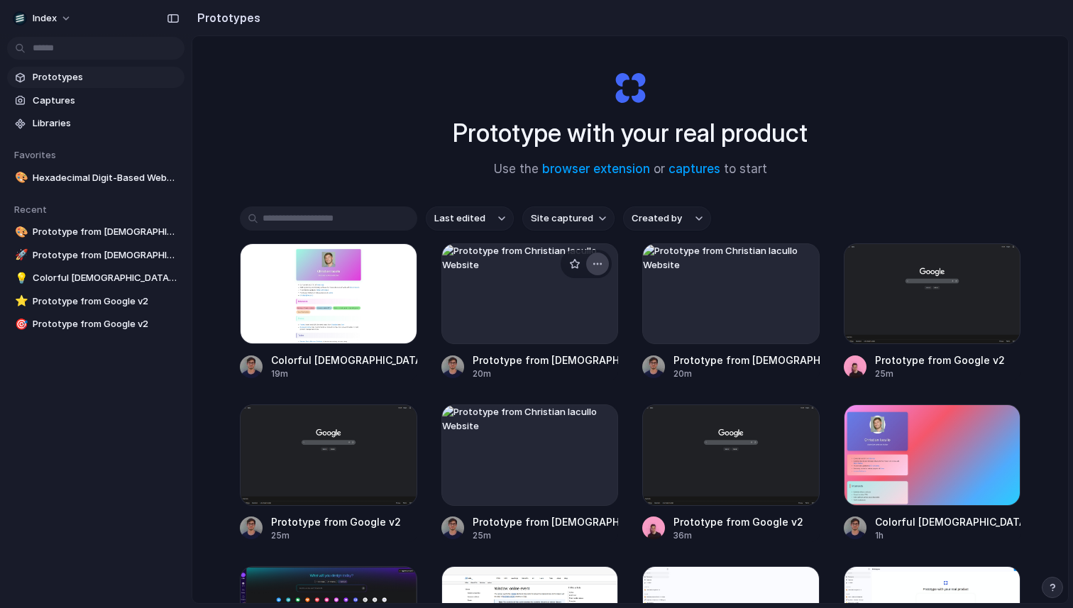
click at [595, 263] on div "button" at bounding box center [597, 263] width 11 height 11
click at [530, 364] on span "Delete" at bounding box center [541, 365] width 30 height 14
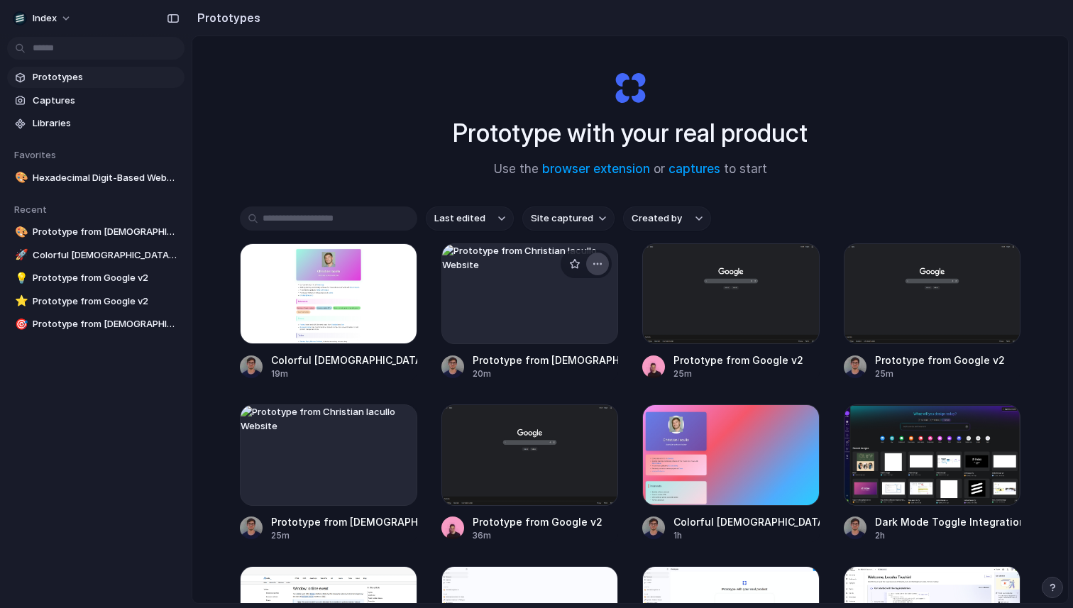
click at [596, 266] on div "button" at bounding box center [597, 263] width 11 height 11
click at [535, 365] on span "Delete" at bounding box center [541, 365] width 30 height 14
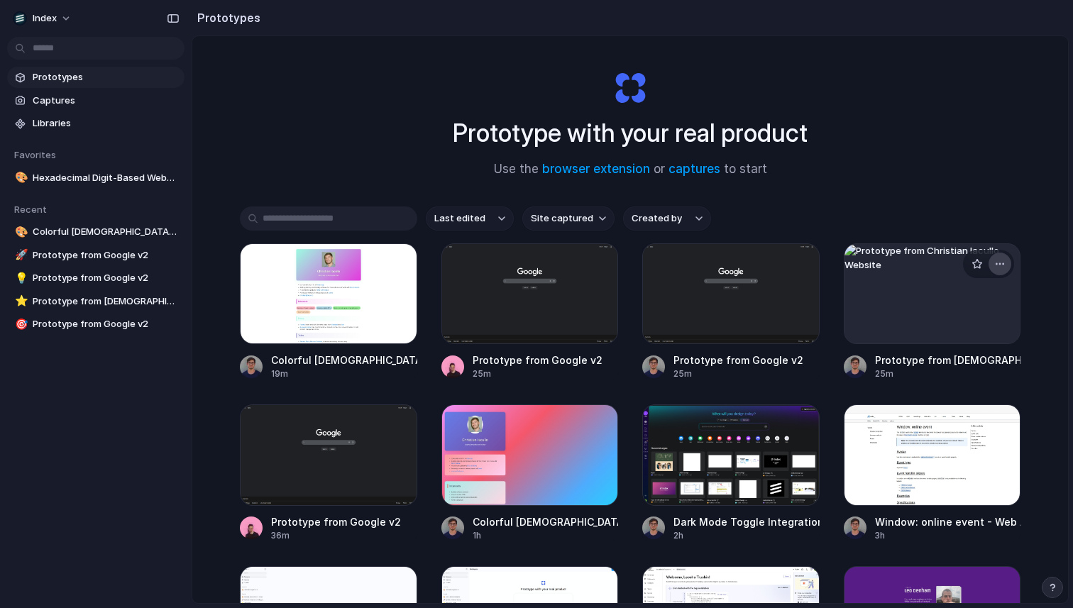
click at [995, 261] on div "button" at bounding box center [1000, 263] width 11 height 11
click at [924, 366] on div "Delete" at bounding box center [935, 365] width 46 height 14
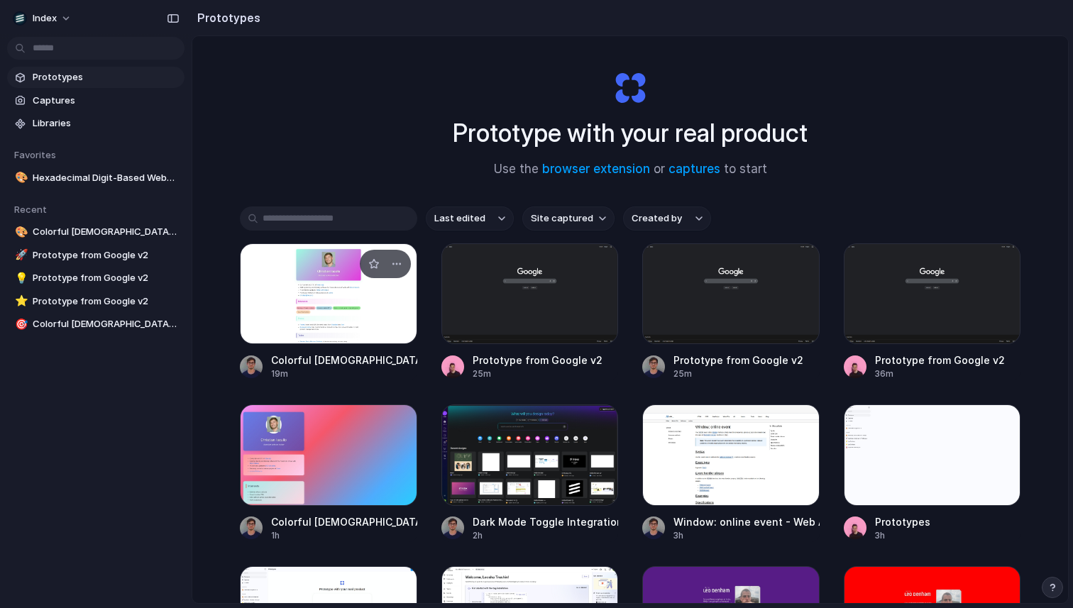
click at [299, 317] on div at bounding box center [328, 294] width 177 height 101
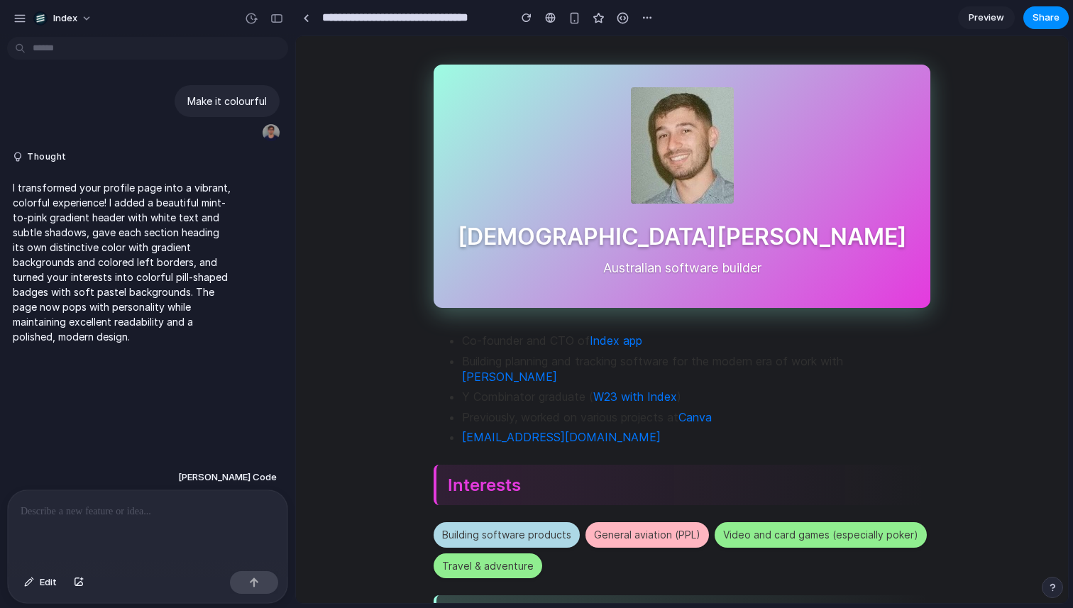
click at [139, 518] on div at bounding box center [148, 528] width 280 height 75
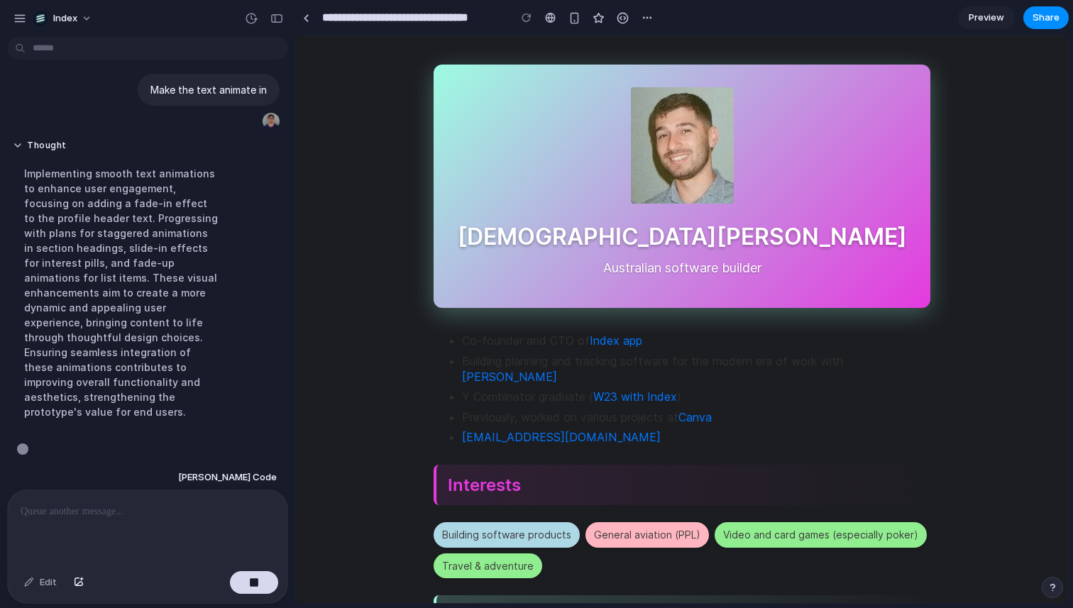
scroll to position [291, 0]
click at [306, 4] on div "**********" at bounding box center [476, 17] width 363 height 31
click at [306, 16] on div at bounding box center [306, 18] width 6 height 8
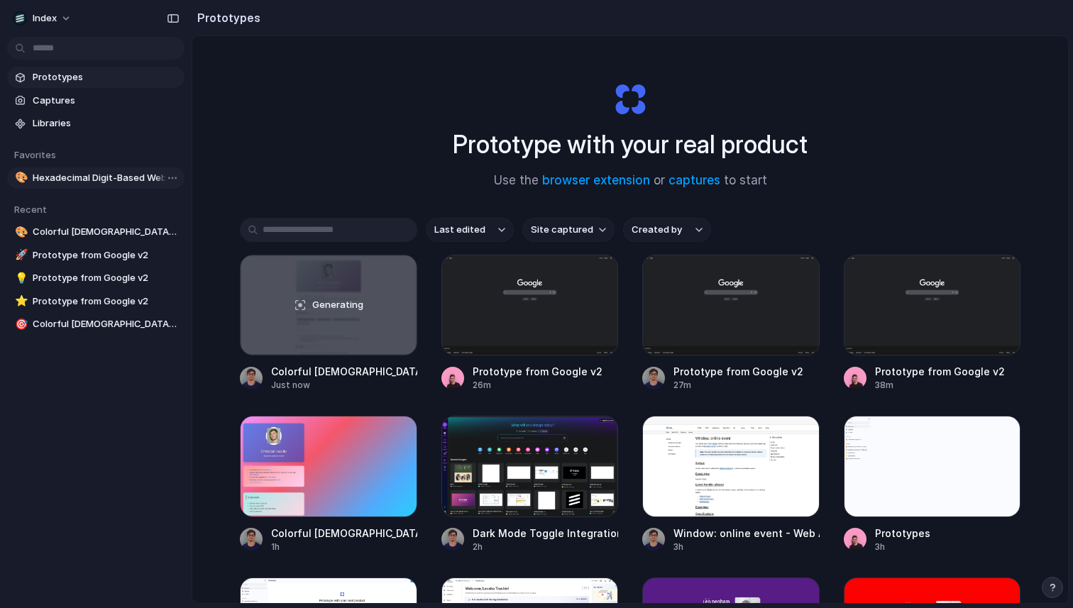
click at [84, 181] on span "Hexadecimal Digit-Based Website Demo" at bounding box center [106, 178] width 146 height 14
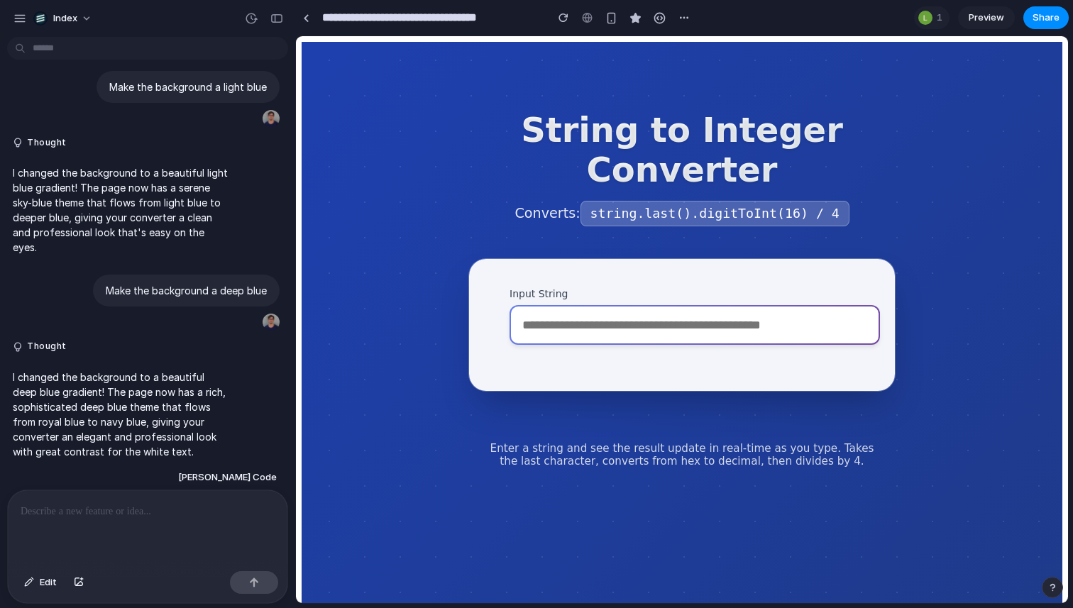
click at [594, 335] on input "Input String" at bounding box center [695, 325] width 371 height 40
paste input "**********"
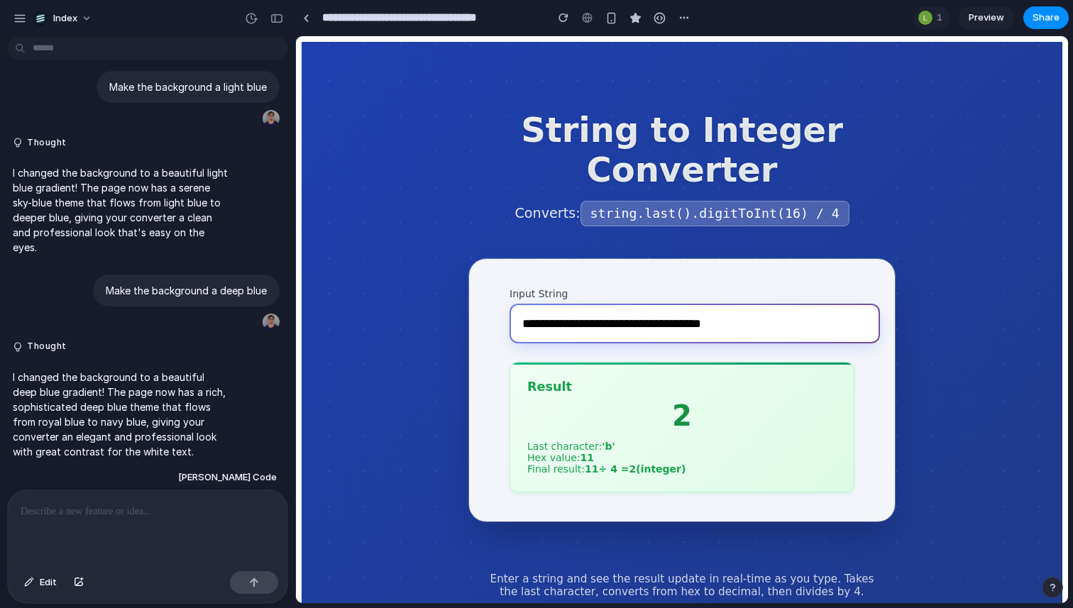
type input "**********"
click at [477, 210] on p "Converts: string.last().digitToInt(16) / 4" at bounding box center [682, 214] width 426 height 22
